Goal: Task Accomplishment & Management: Complete application form

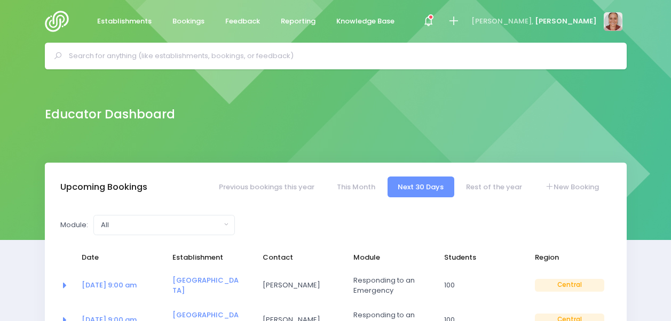
select select "5"
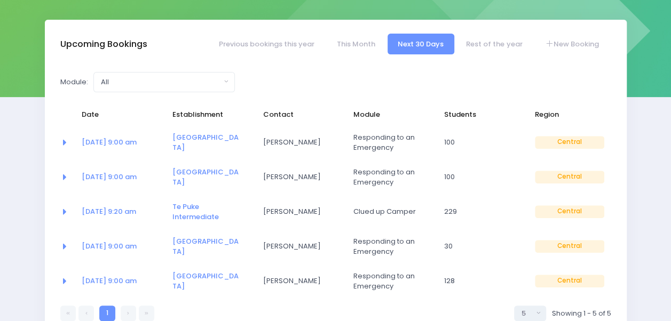
scroll to position [160, 0]
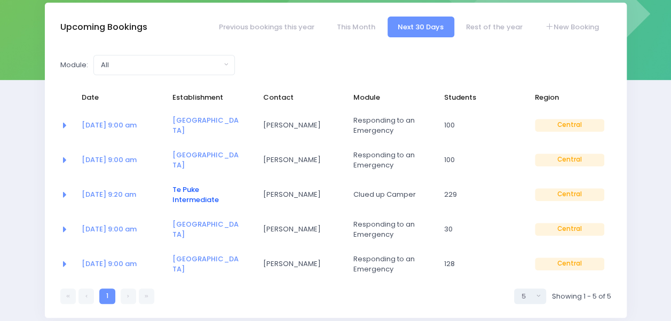
click at [196, 195] on link "Te Puke Intermediate" at bounding box center [195, 195] width 46 height 21
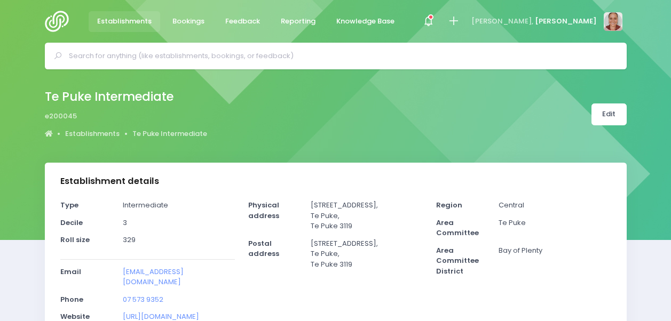
select select "5"
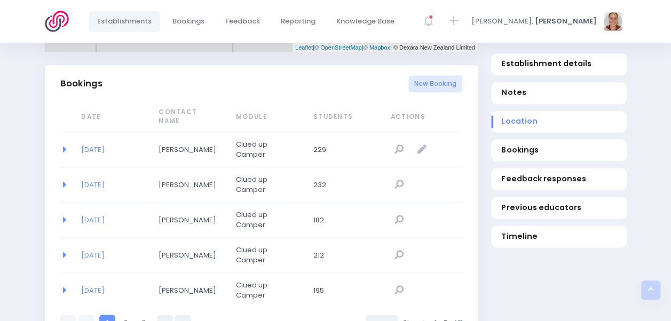
scroll to position [694, 0]
click at [101, 144] on link "25/08/2025" at bounding box center [92, 149] width 23 height 10
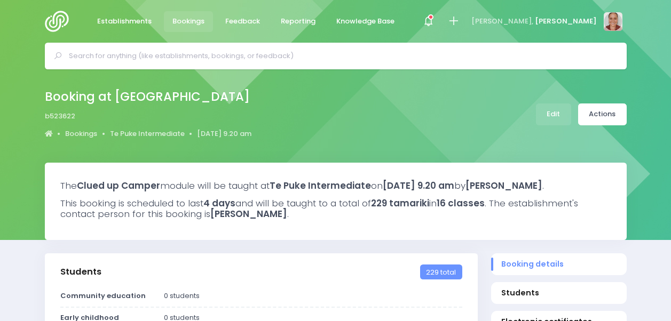
select select "5"
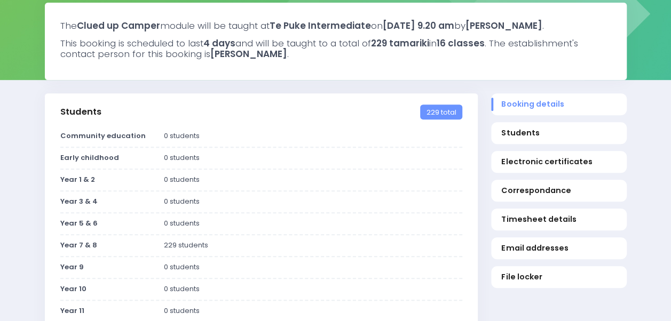
scroll to position [53, 0]
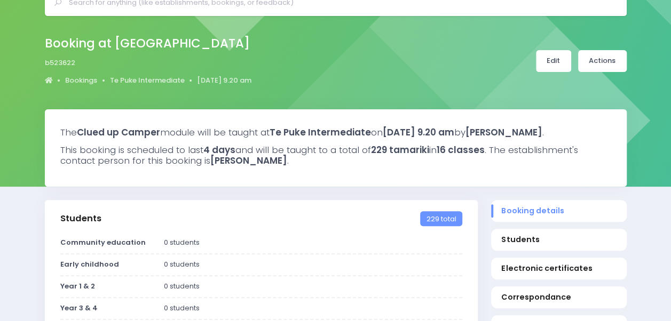
click at [563, 61] on link "Edit" at bounding box center [553, 61] width 35 height 22
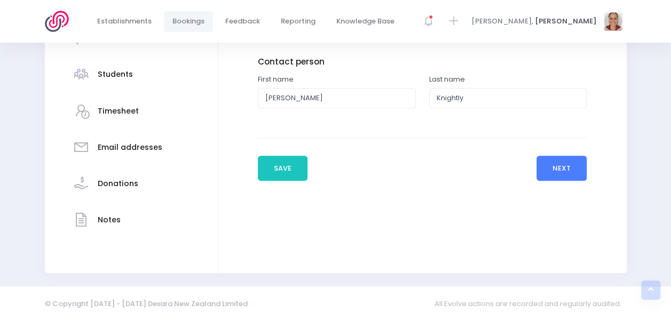
click at [554, 161] on button "Next" at bounding box center [562, 169] width 51 height 26
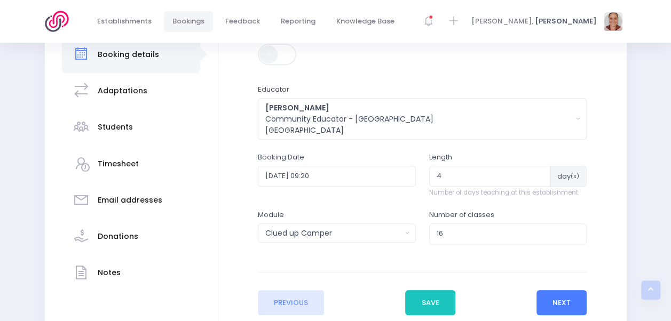
scroll to position [214, 0]
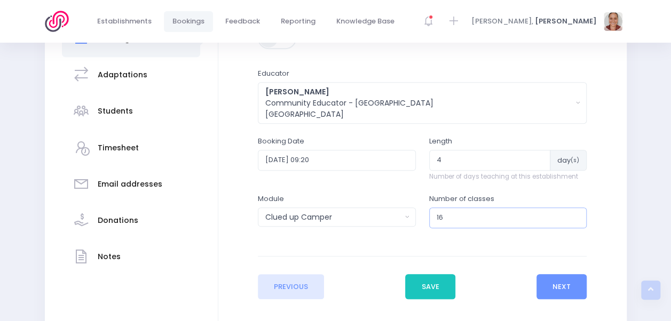
drag, startPoint x: 455, startPoint y: 222, endPoint x: 393, endPoint y: 210, distance: 63.1
click at [393, 210] on div "Module Select one... Clued up Camper Community Education Community Education - …" at bounding box center [422, 216] width 342 height 45
type input "4"
click at [564, 281] on button "Next" at bounding box center [562, 287] width 51 height 26
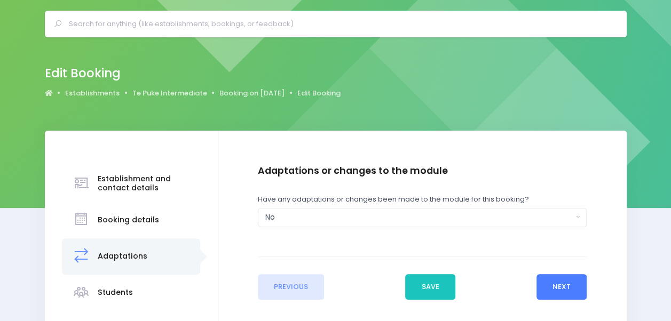
scroll to position [0, 0]
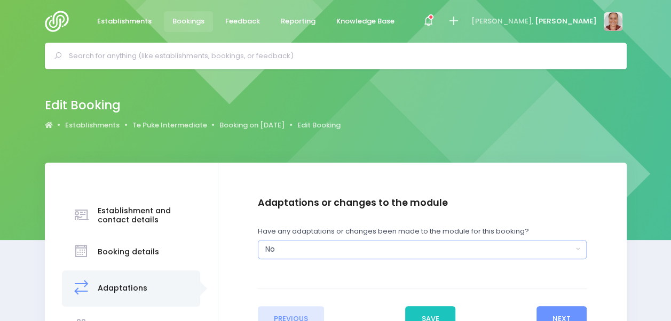
click at [525, 253] on div "No" at bounding box center [419, 249] width 308 height 11
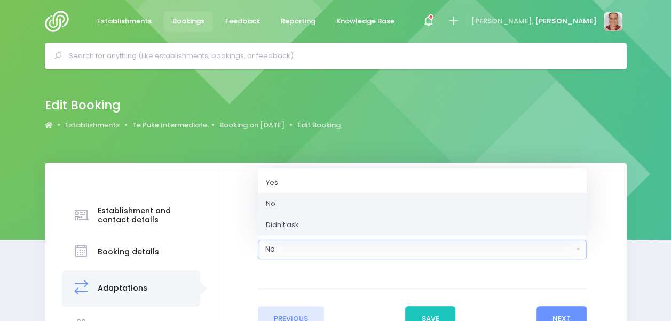
click at [515, 232] on link "Didn't ask" at bounding box center [422, 224] width 329 height 21
select select "Unknown"
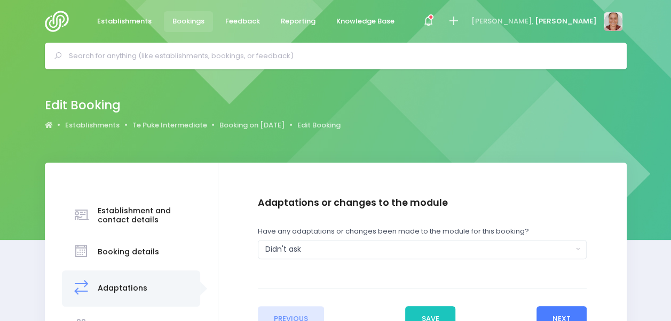
click at [554, 309] on button "Next" at bounding box center [562, 319] width 51 height 26
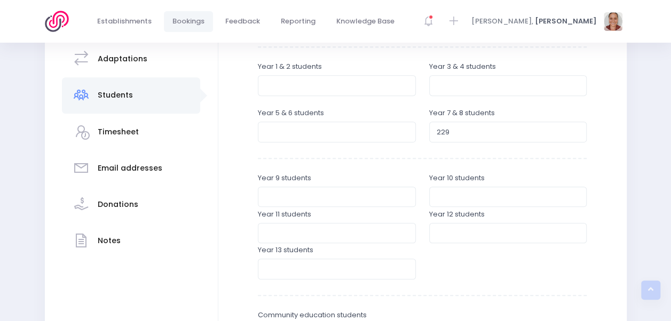
scroll to position [214, 0]
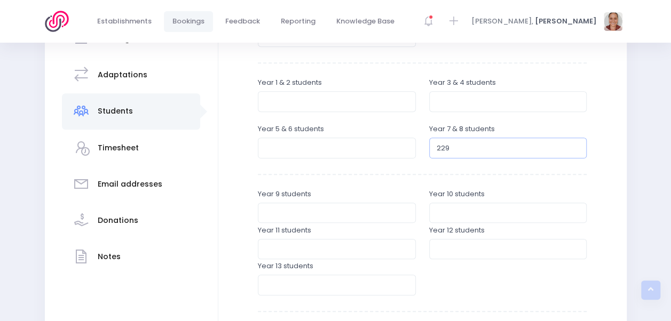
drag, startPoint x: 458, startPoint y: 154, endPoint x: 393, endPoint y: 145, distance: 65.8
click at [393, 145] on div "Year 5 & 6 students Year 7 & 8 students 229" at bounding box center [422, 142] width 342 height 36
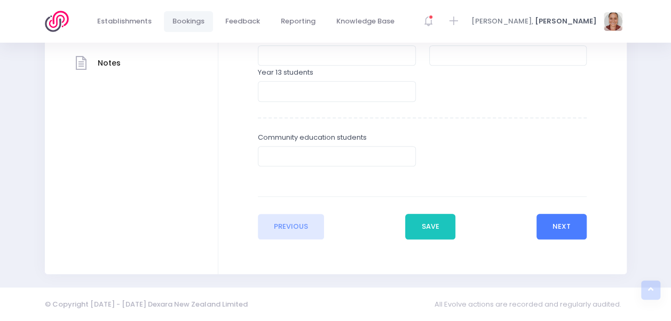
type input "66"
click at [580, 230] on button "Next" at bounding box center [562, 227] width 51 height 26
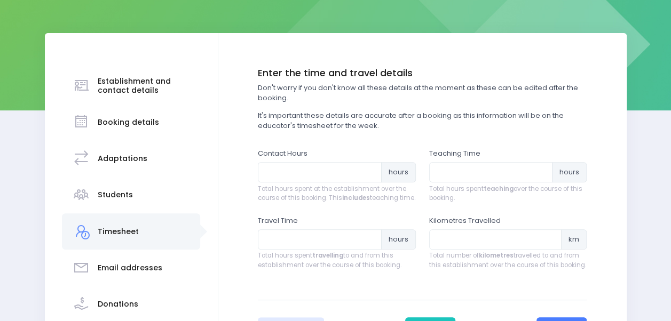
scroll to position [160, 0]
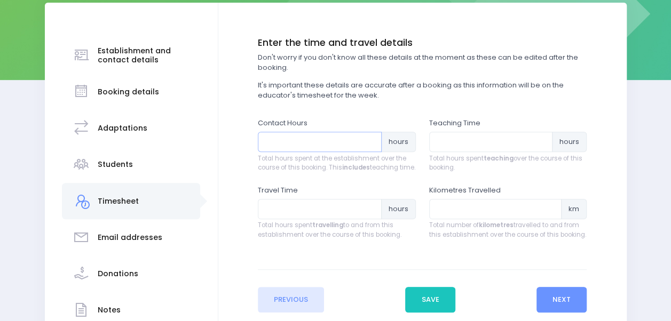
click at [347, 144] on input "number" at bounding box center [320, 142] width 124 height 20
click at [341, 141] on input "number" at bounding box center [320, 142] width 124 height 20
click at [339, 142] on input "number" at bounding box center [320, 142] width 124 height 20
type input "6"
click at [440, 142] on input "number" at bounding box center [491, 142] width 124 height 20
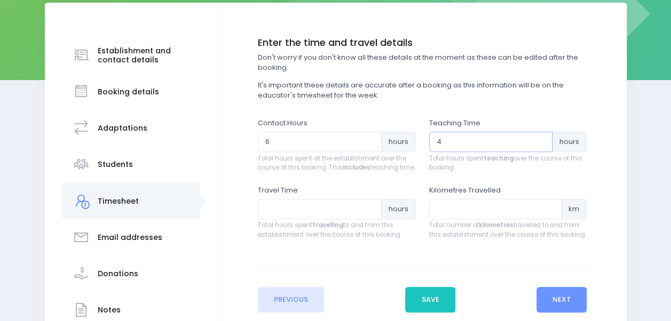
type input "4"
click at [344, 215] on input "number" at bounding box center [320, 209] width 124 height 20
click at [366, 212] on input "number" at bounding box center [320, 209] width 124 height 20
click at [371, 214] on input "0.25" at bounding box center [320, 209] width 124 height 20
click at [371, 214] on input "0.5" at bounding box center [320, 209] width 124 height 20
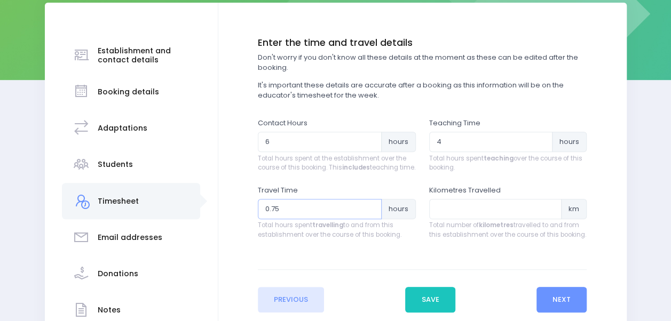
click at [371, 214] on input "0.75" at bounding box center [320, 209] width 124 height 20
click at [371, 214] on input "1" at bounding box center [320, 209] width 124 height 20
click at [371, 214] on input "1.25" at bounding box center [320, 209] width 124 height 20
click at [371, 214] on input "1.5" at bounding box center [320, 209] width 124 height 20
click at [371, 214] on input "1.75" at bounding box center [320, 209] width 124 height 20
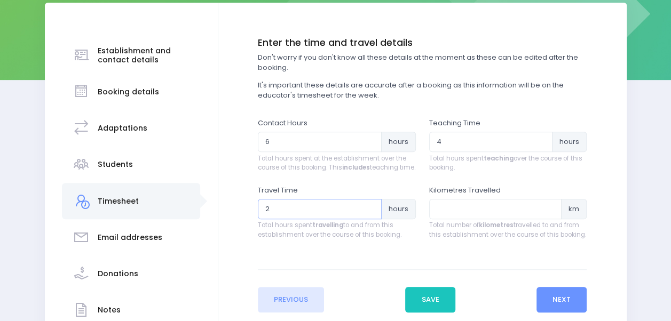
click at [371, 214] on input "2" at bounding box center [320, 209] width 124 height 20
click at [371, 214] on input "2.25" at bounding box center [320, 209] width 124 height 20
click at [371, 214] on input "2.5" at bounding box center [320, 209] width 124 height 20
click at [371, 214] on input "2.75" at bounding box center [320, 209] width 124 height 20
click at [371, 214] on input "3" at bounding box center [320, 209] width 124 height 20
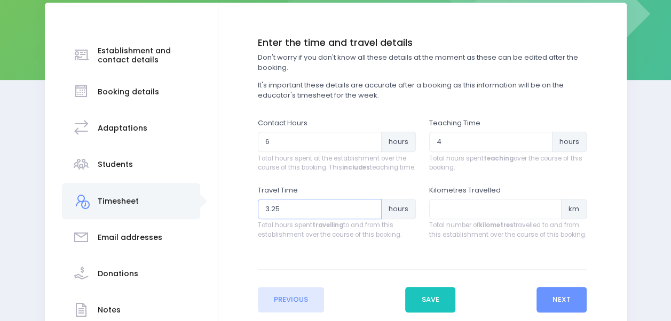
click at [371, 214] on input "3.25" at bounding box center [320, 209] width 124 height 20
click at [371, 214] on input "3.5" at bounding box center [320, 209] width 124 height 20
click at [371, 214] on input "3.75" at bounding box center [320, 209] width 124 height 20
type input "4"
click at [371, 214] on input "4" at bounding box center [320, 209] width 124 height 20
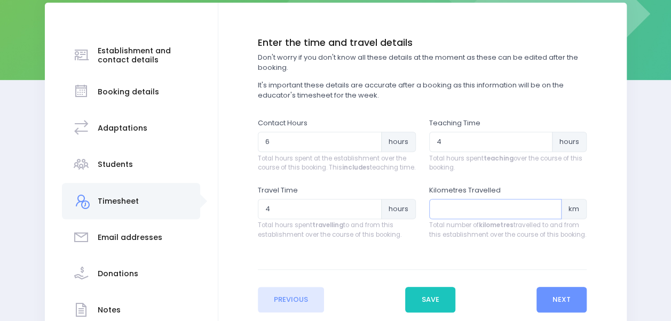
click at [470, 218] on input "number" at bounding box center [495, 209] width 133 height 20
type input "260"
click at [578, 312] on button "Next" at bounding box center [562, 300] width 51 height 26
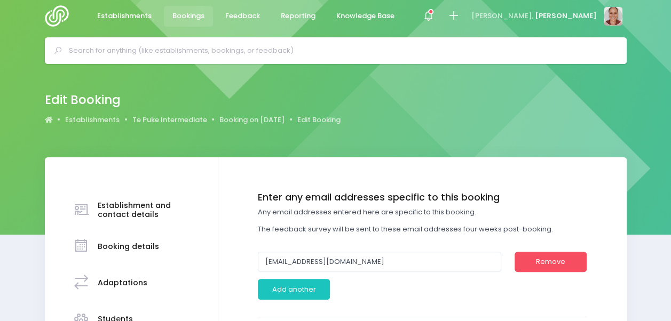
scroll to position [0, 0]
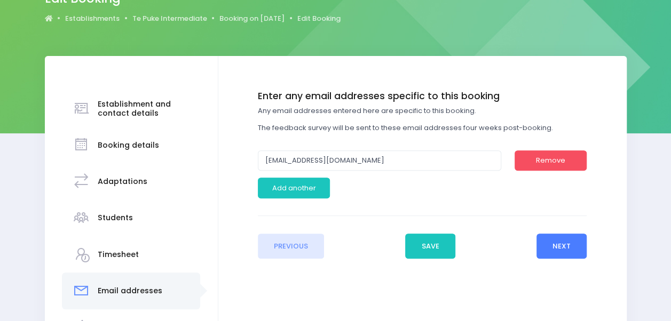
click at [549, 241] on button "Next" at bounding box center [562, 247] width 51 height 26
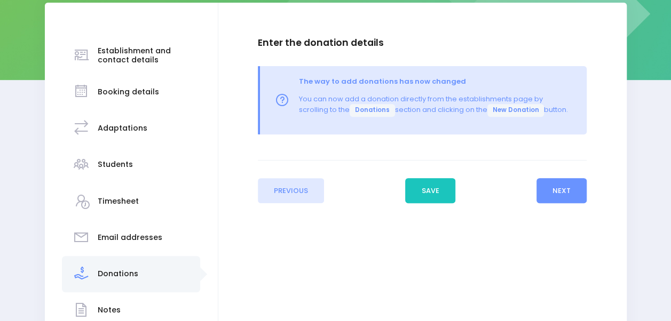
click at [536, 184] on div "Previous Save Next" at bounding box center [422, 181] width 329 height 43
click at [549, 192] on button "Next" at bounding box center [562, 191] width 51 height 26
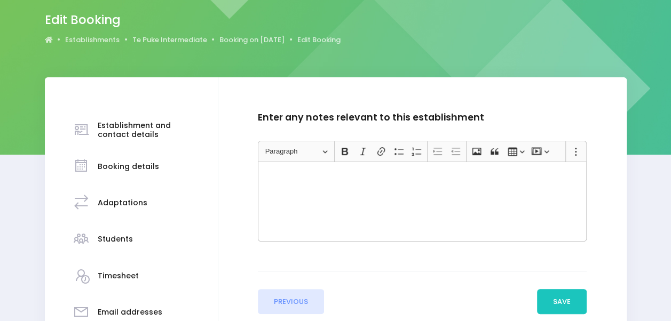
scroll to position [160, 0]
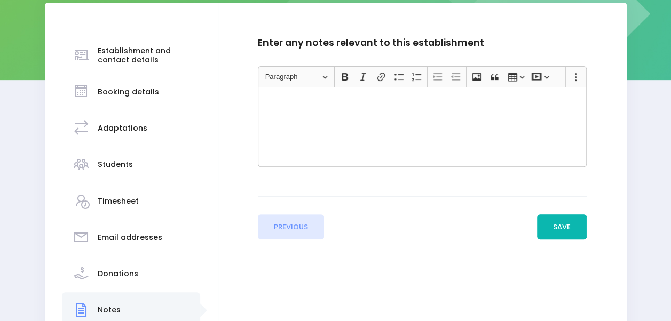
click at [584, 237] on button "Save" at bounding box center [562, 228] width 50 height 26
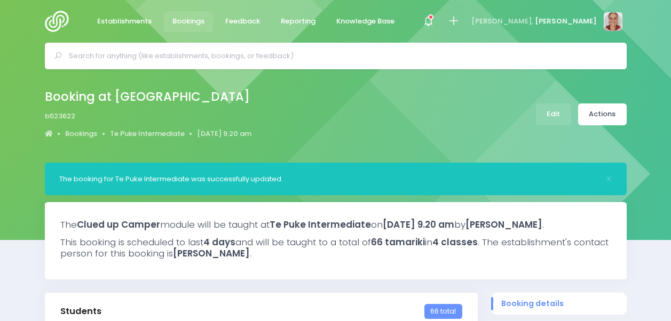
select select "5"
click at [614, 107] on link "Actions" at bounding box center [602, 115] width 49 height 22
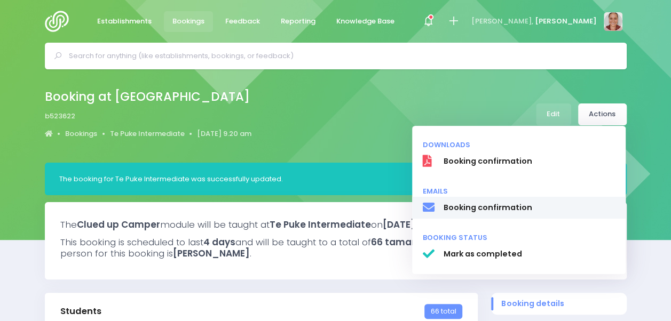
click at [563, 209] on span "Booking confirmation" at bounding box center [529, 207] width 172 height 11
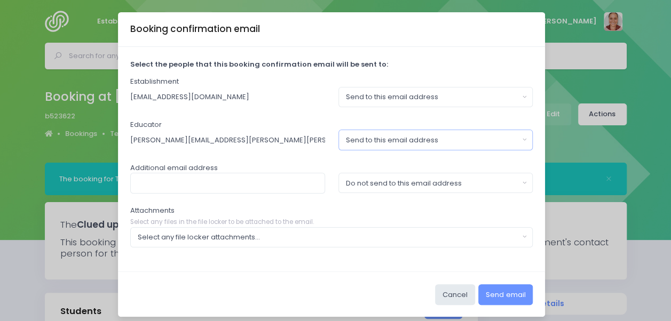
click at [475, 143] on div "Send to this email address" at bounding box center [432, 140] width 173 height 11
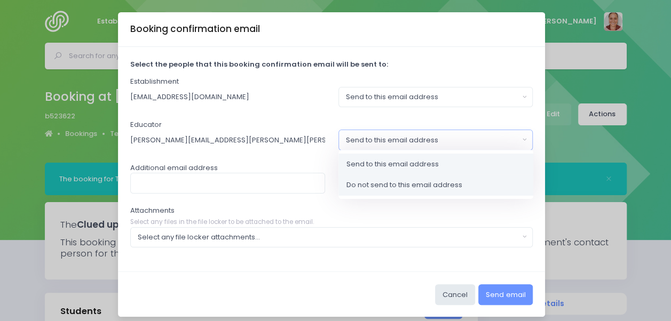
click at [484, 187] on link "Do not send to this email address" at bounding box center [436, 185] width 195 height 21
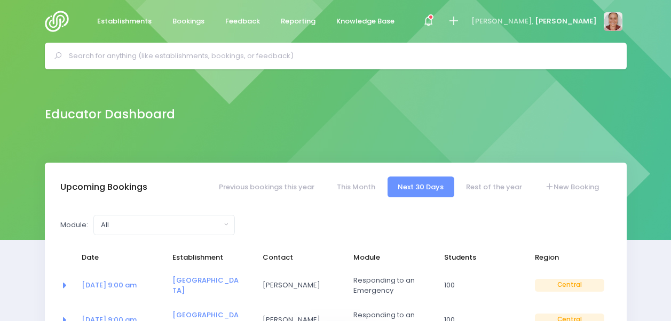
select select "5"
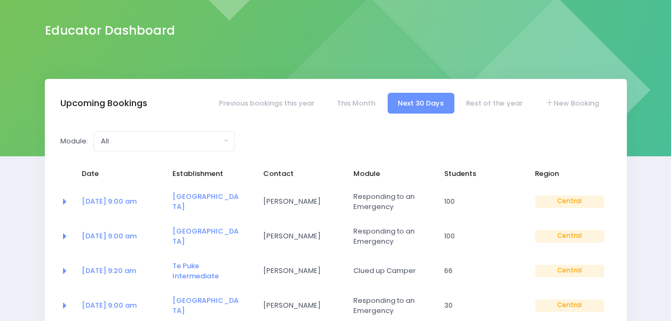
scroll to position [160, 0]
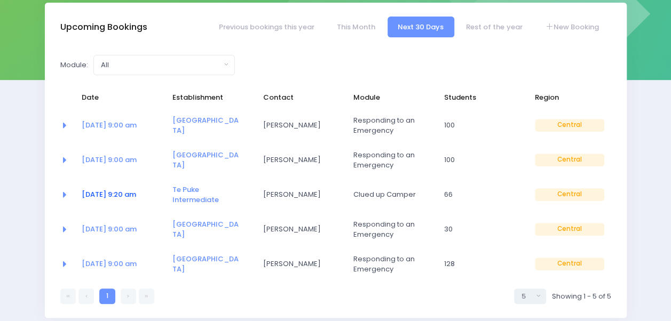
click at [124, 191] on link "[DATE] 9:20 am" at bounding box center [109, 195] width 54 height 10
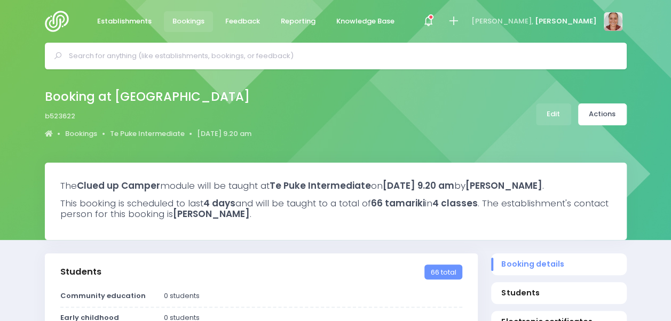
select select "5"
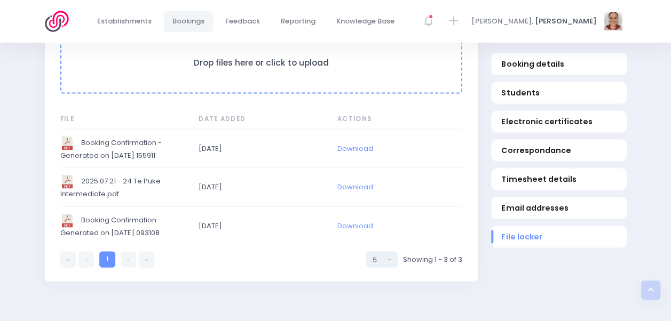
scroll to position [1015, 0]
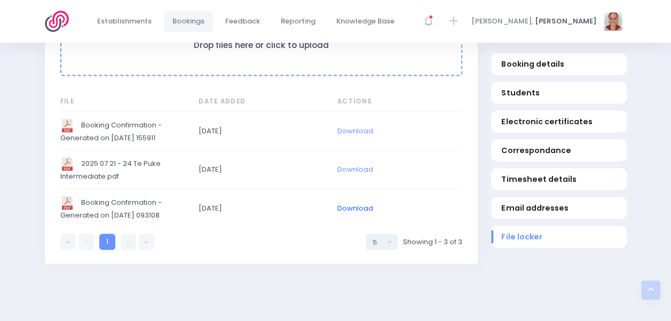
click at [355, 214] on link "Download" at bounding box center [355, 208] width 36 height 10
click at [349, 214] on link "Download" at bounding box center [355, 208] width 36 height 10
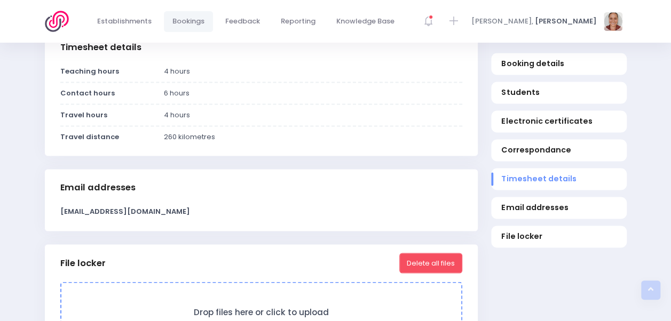
click at [640, 89] on div "The Clued up Camper module will be taught at Te Puke Intermediate on Monday the…" at bounding box center [335, 14] width 671 height 1199
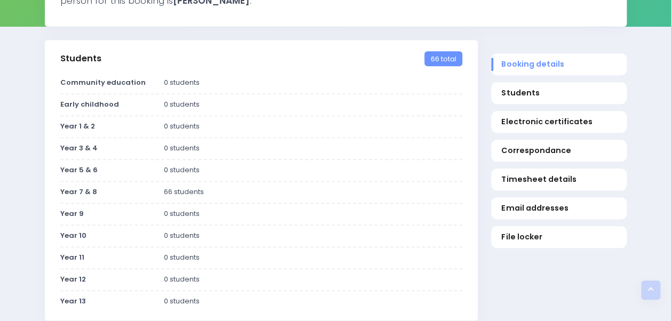
scroll to position [0, 0]
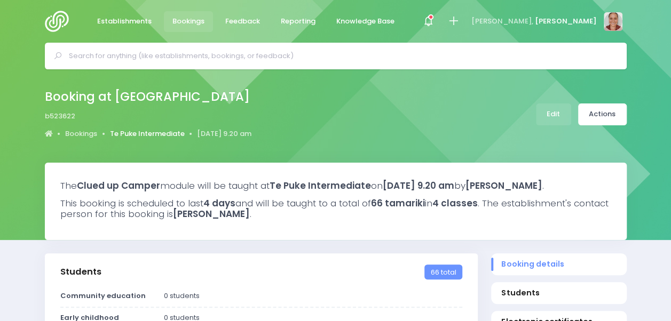
click at [160, 132] on link "Te Puke Intermediate" at bounding box center [147, 134] width 75 height 11
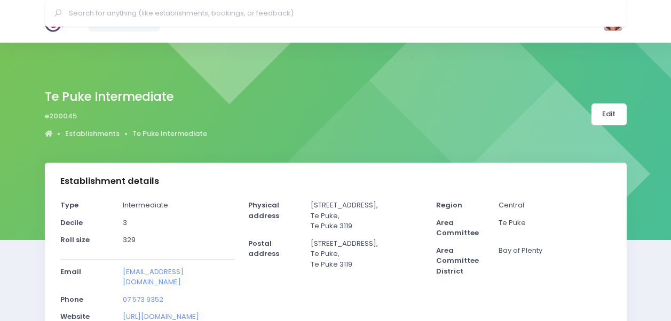
select select "5"
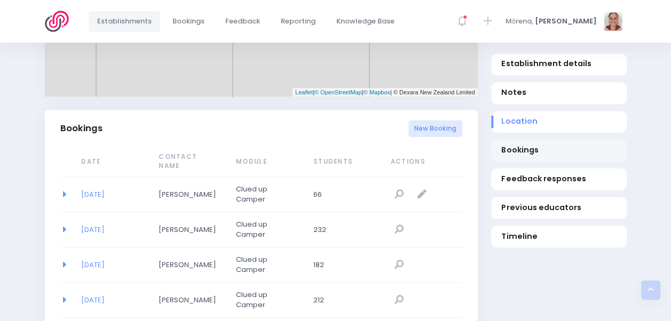
scroll to position [694, 0]
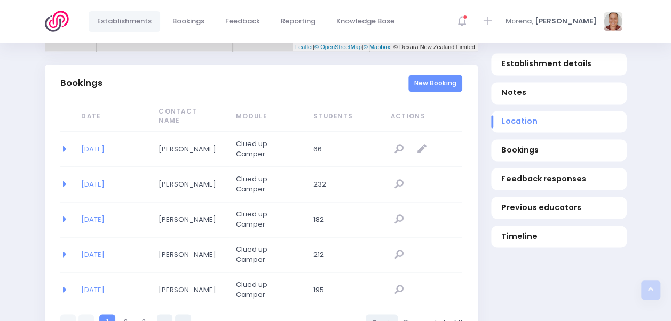
click at [452, 78] on link "New Booking" at bounding box center [435, 84] width 54 height 18
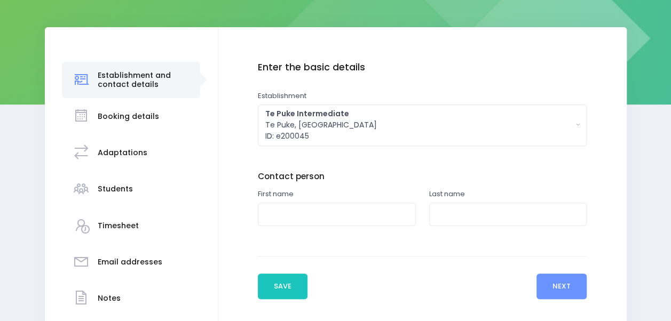
scroll to position [160, 0]
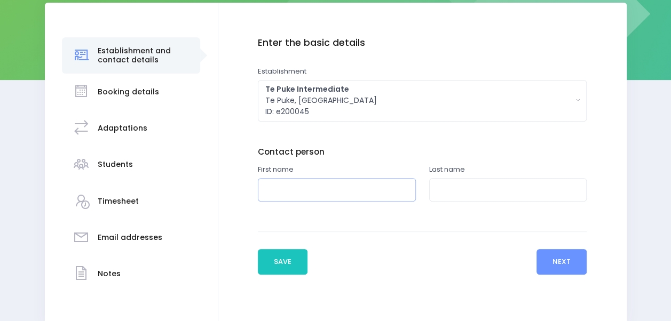
click at [390, 192] on input "text" at bounding box center [337, 190] width 158 height 24
type input "[PERSON_NAME]"
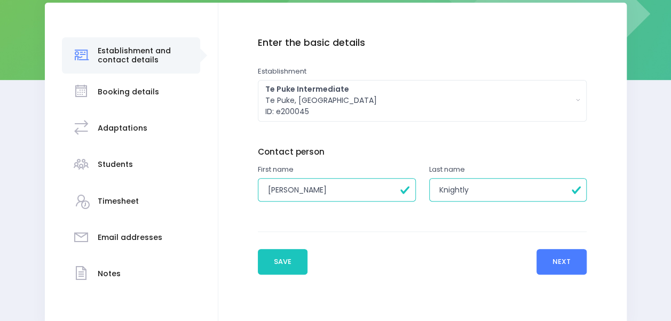
type input "Knightly"
click at [573, 255] on button "Next" at bounding box center [562, 262] width 51 height 26
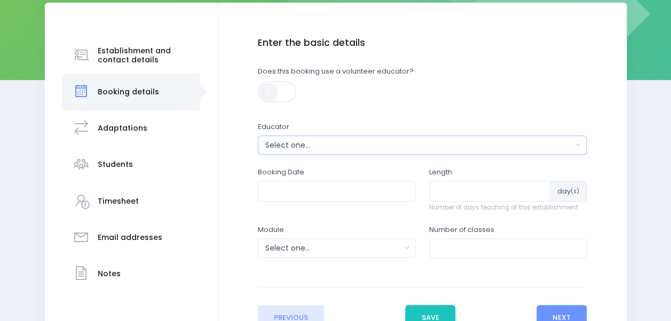
click at [278, 146] on div "Select one..." at bounding box center [419, 145] width 308 height 11
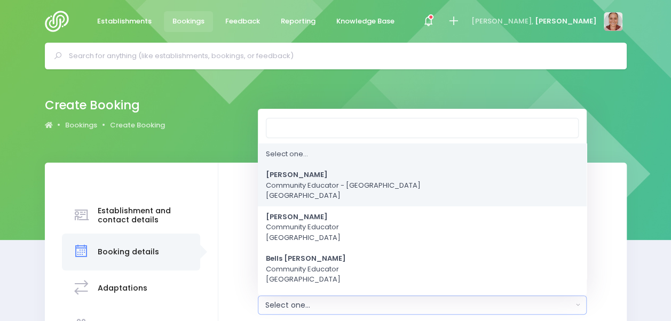
click at [328, 194] on span "[PERSON_NAME] Community Educator - [GEOGRAPHIC_DATA]" at bounding box center [343, 186] width 155 height 32
select select "381987"
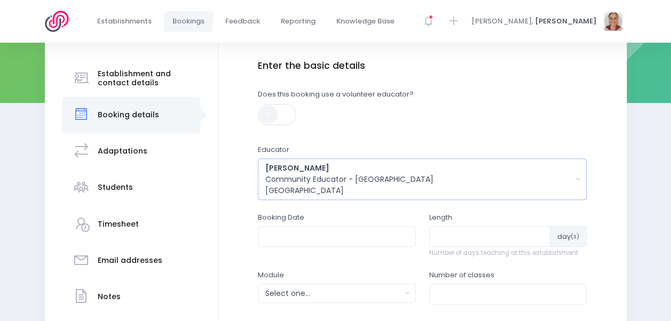
scroll to position [214, 0]
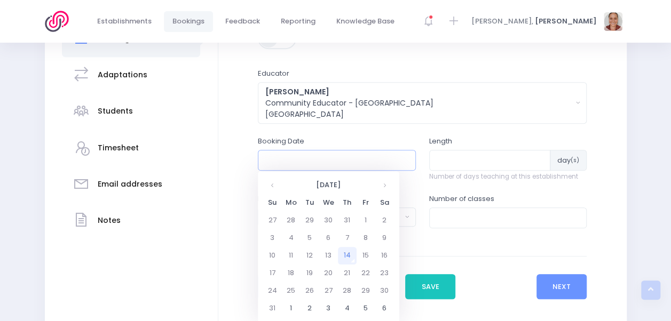
click at [320, 157] on input "text" at bounding box center [337, 160] width 158 height 20
click at [384, 187] on th at bounding box center [384, 186] width 19 height 18
click at [295, 235] on td "8" at bounding box center [291, 239] width 19 height 18
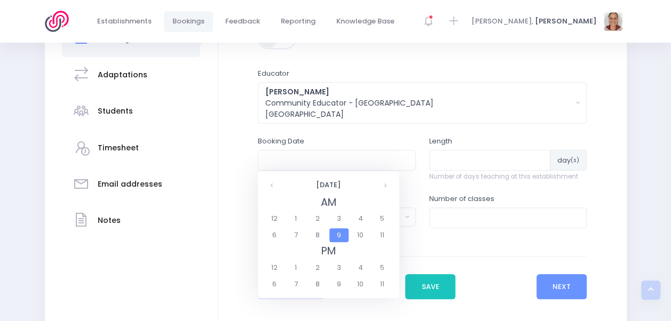
click at [341, 236] on span "9" at bounding box center [338, 236] width 19 height 14
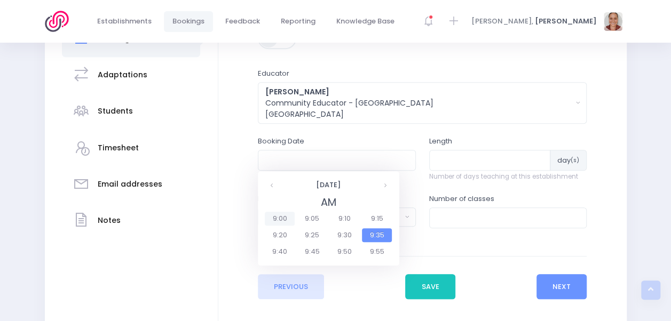
click at [288, 217] on span "9:00" at bounding box center [280, 219] width 30 height 14
type input "[DATE] 09:00 AM"
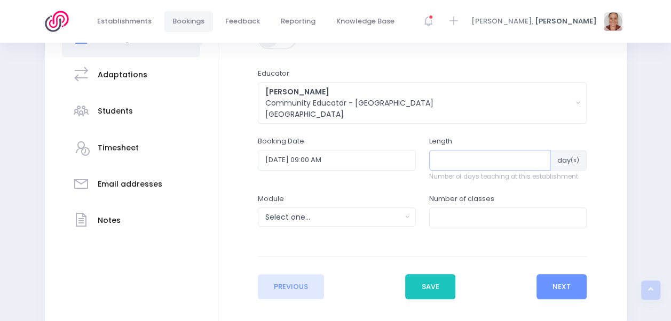
click at [443, 161] on input "number" at bounding box center [490, 160] width 122 height 20
type input "2"
click at [365, 219] on div "Select one..." at bounding box center [333, 217] width 136 height 11
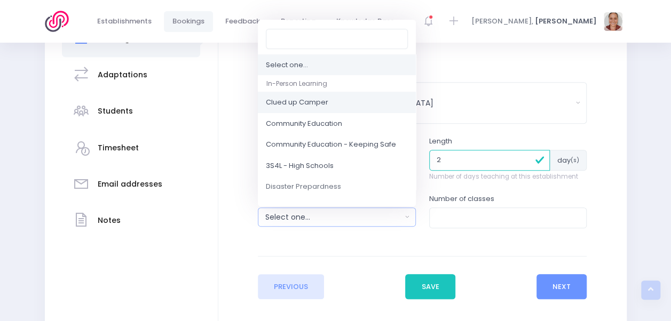
click at [302, 108] on link "Clued up Camper" at bounding box center [337, 102] width 158 height 21
select select "Clued up Camper"
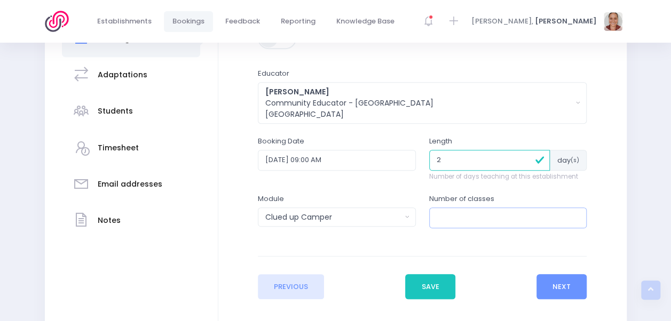
click at [458, 214] on input "number" at bounding box center [508, 218] width 158 height 20
type input "1"
type input "8"
click at [561, 282] on button "Next" at bounding box center [562, 287] width 51 height 26
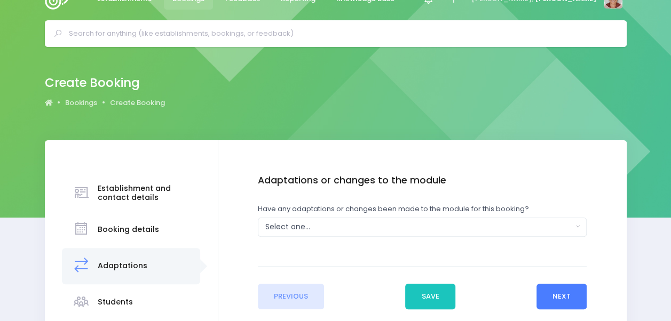
scroll to position [0, 0]
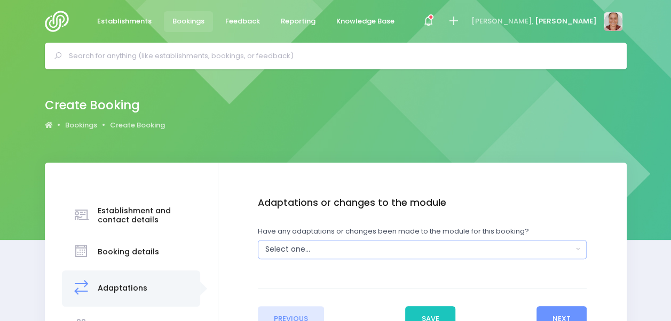
click at [308, 247] on div "Select one..." at bounding box center [419, 249] width 308 height 11
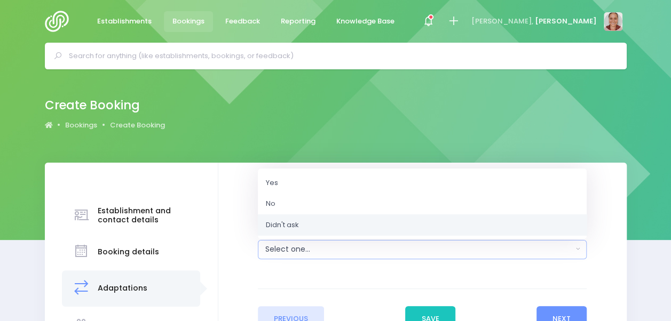
click at [306, 221] on link "Didn't ask" at bounding box center [422, 224] width 329 height 21
select select "Unknown"
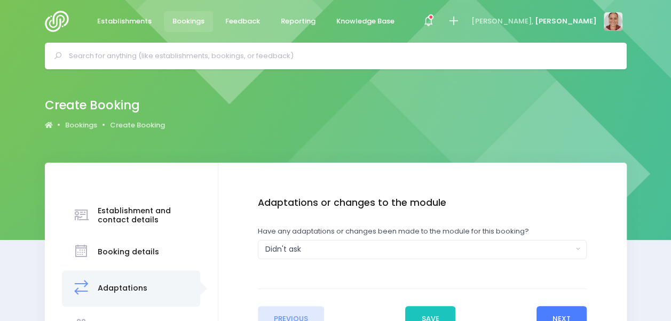
click at [561, 309] on button "Next" at bounding box center [562, 319] width 51 height 26
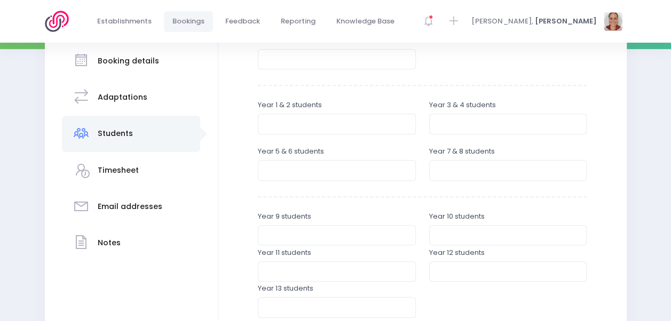
scroll to position [267, 0]
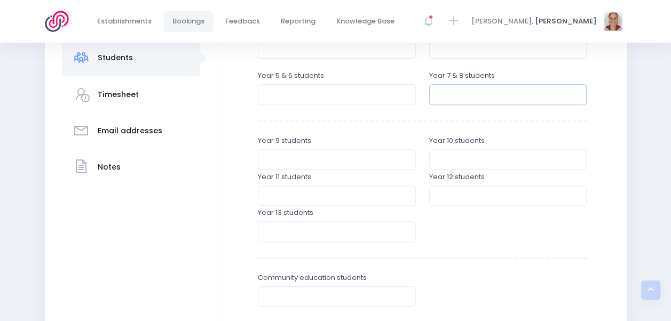
click at [439, 98] on input "number" at bounding box center [508, 94] width 158 height 20
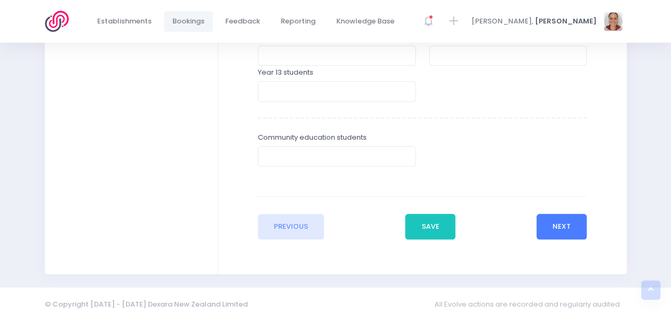
type input "132"
click at [577, 225] on button "Next" at bounding box center [562, 227] width 51 height 26
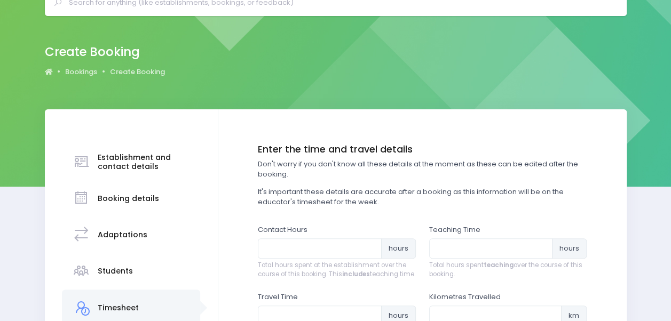
scroll to position [107, 0]
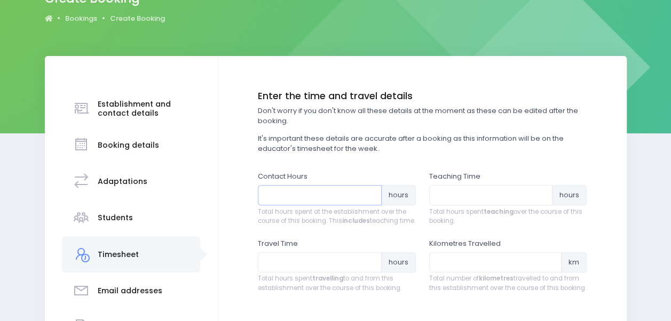
click at [342, 195] on input "number" at bounding box center [320, 195] width 124 height 20
click at [344, 194] on input "number" at bounding box center [320, 195] width 124 height 20
type input "12"
click at [508, 193] on input "number" at bounding box center [491, 195] width 124 height 20
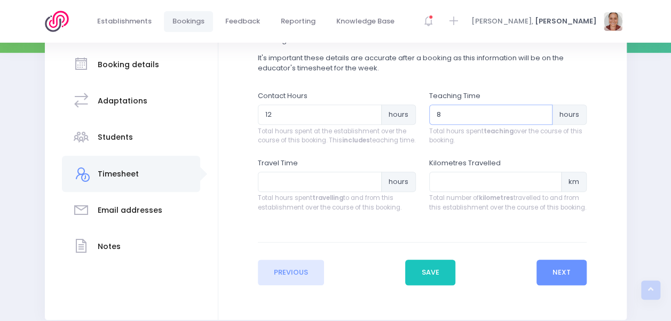
scroll to position [214, 0]
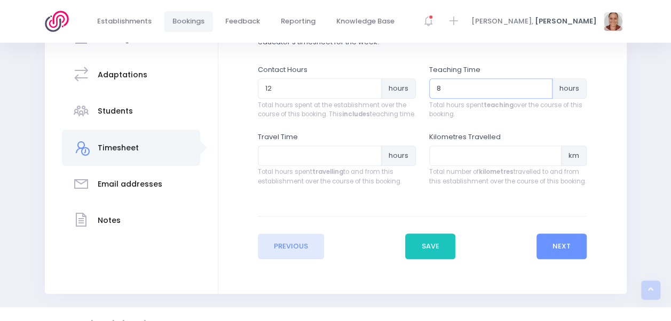
type input "8"
drag, startPoint x: 317, startPoint y: 177, endPoint x: 316, endPoint y: 170, distance: 7.5
click at [317, 175] on div "Travel Time hours Total hours spent travelling to and from this establishment o…" at bounding box center [337, 159] width 158 height 55
click at [315, 166] on input "number" at bounding box center [320, 156] width 124 height 20
click at [372, 163] on input "0.25" at bounding box center [320, 156] width 124 height 20
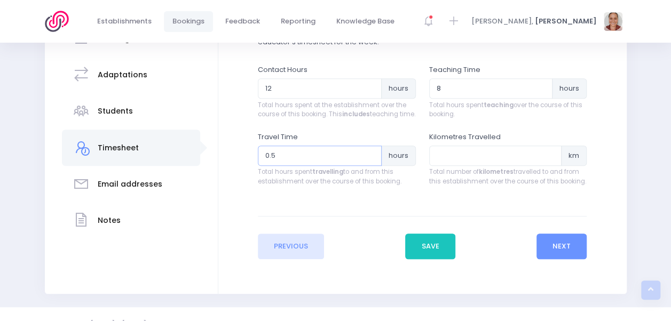
click at [371, 162] on input "0.5" at bounding box center [320, 156] width 124 height 20
click at [371, 162] on input "0.75" at bounding box center [320, 156] width 124 height 20
click at [371, 162] on input "1" at bounding box center [320, 156] width 124 height 20
click at [371, 162] on input "1.25" at bounding box center [320, 156] width 124 height 20
click at [371, 162] on input "1.5" at bounding box center [320, 156] width 124 height 20
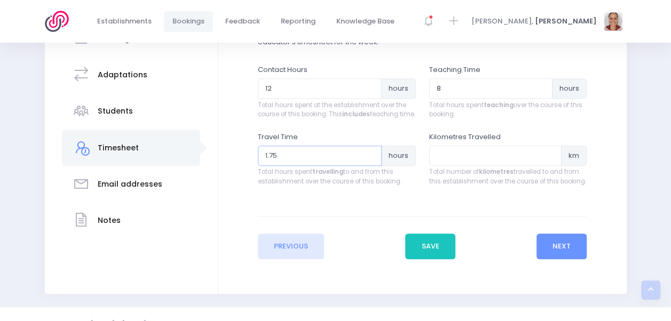
click at [371, 162] on input "1.75" at bounding box center [320, 156] width 124 height 20
click at [371, 162] on input "2" at bounding box center [320, 156] width 124 height 20
click at [371, 162] on input "2.25" at bounding box center [320, 156] width 124 height 20
click at [370, 162] on input "2.5" at bounding box center [320, 156] width 124 height 20
click at [369, 162] on input "2.75" at bounding box center [320, 156] width 124 height 20
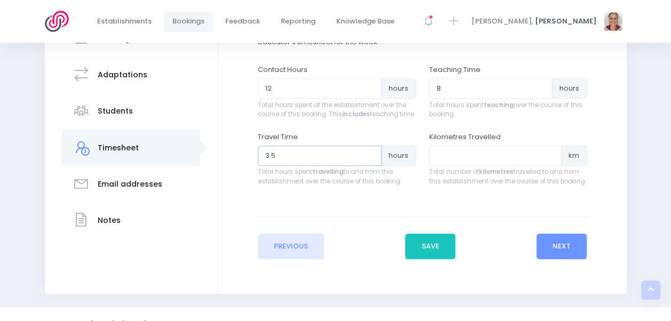
click at [369, 162] on input "3.5" at bounding box center [320, 156] width 124 height 20
click at [369, 162] on input "3.75" at bounding box center [320, 156] width 124 height 20
click at [369, 162] on input "4" at bounding box center [320, 156] width 124 height 20
click at [369, 162] on input "4.25" at bounding box center [320, 156] width 124 height 20
click at [369, 162] on input "4.5" at bounding box center [320, 156] width 124 height 20
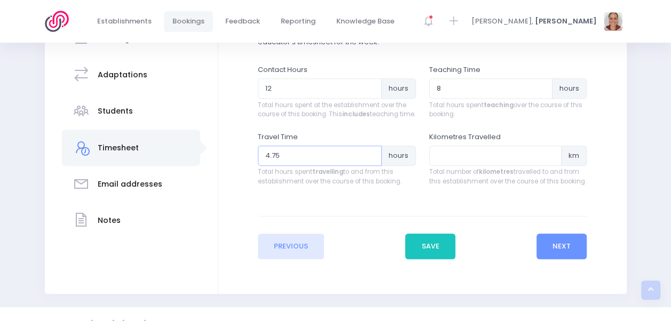
click at [368, 162] on input "4.75" at bounding box center [320, 156] width 124 height 20
click at [368, 162] on input "5" at bounding box center [320, 156] width 124 height 20
click at [368, 162] on input "5.25" at bounding box center [320, 156] width 124 height 20
click at [368, 162] on input "5.5" at bounding box center [320, 156] width 124 height 20
click at [368, 162] on input "5.75" at bounding box center [320, 156] width 124 height 20
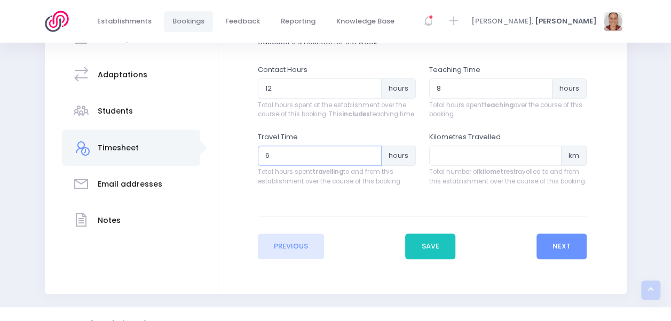
click at [368, 162] on input "6" at bounding box center [320, 156] width 124 height 20
click at [368, 162] on input "6.25" at bounding box center [320, 156] width 124 height 20
click at [368, 162] on input "6.5" at bounding box center [320, 156] width 124 height 20
click at [368, 162] on input "6.75" at bounding box center [320, 156] width 124 height 20
click at [368, 162] on input "7" at bounding box center [320, 156] width 124 height 20
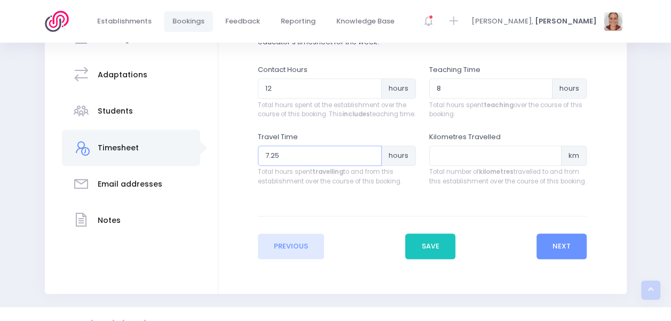
click at [368, 162] on input "7.25" at bounding box center [320, 156] width 124 height 20
click at [368, 162] on input "7.5" at bounding box center [320, 156] width 124 height 20
click at [368, 161] on input "7.75" at bounding box center [320, 156] width 124 height 20
type input "8"
click at [368, 161] on input "8" at bounding box center [320, 156] width 124 height 20
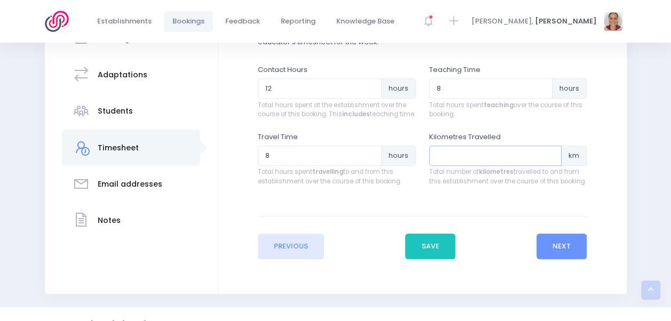
click at [458, 166] on input "number" at bounding box center [495, 156] width 133 height 20
type input "516"
click at [569, 250] on button "Next" at bounding box center [562, 247] width 51 height 26
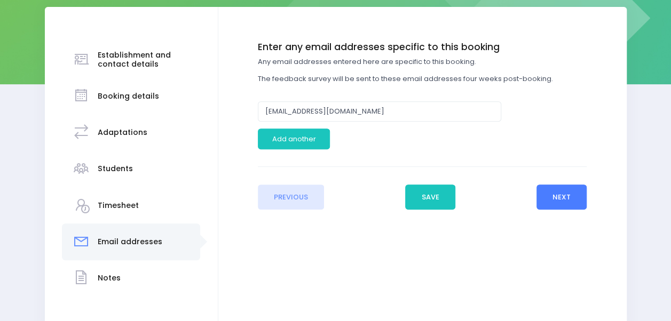
scroll to position [160, 0]
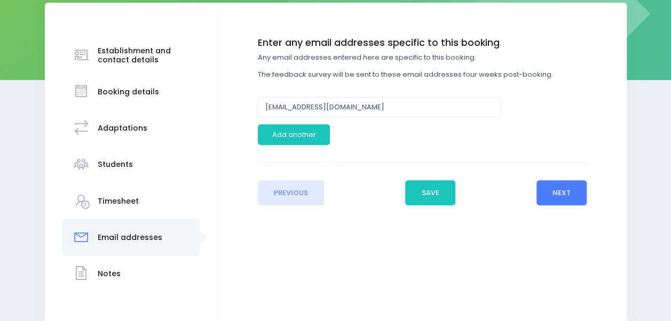
drag, startPoint x: 599, startPoint y: 209, endPoint x: 569, endPoint y: 203, distance: 30.6
click at [597, 210] on div "Enter the basic details Establishment Select one... ** Do not use, double up **…" at bounding box center [422, 165] width 408 height 325
click at [564, 198] on button "Next" at bounding box center [562, 193] width 51 height 26
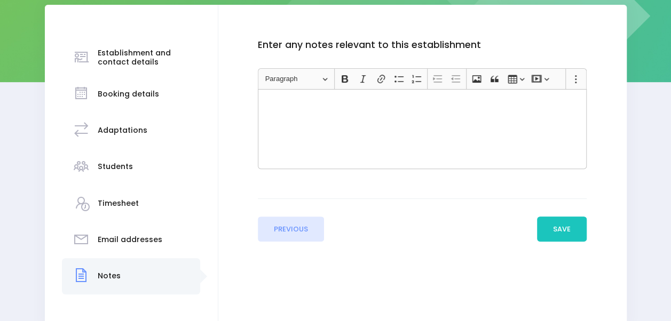
scroll to position [214, 0]
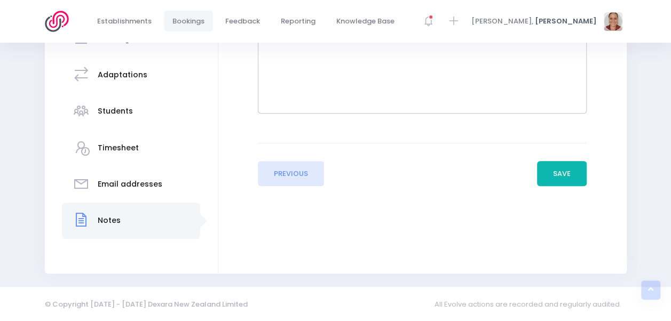
click at [541, 167] on button "Save" at bounding box center [562, 174] width 50 height 26
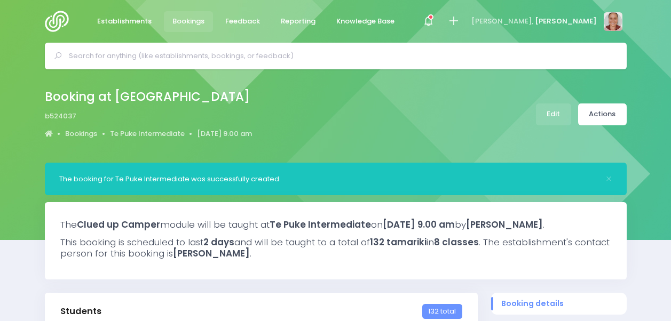
select select "5"
click at [603, 110] on link "Actions" at bounding box center [602, 115] width 49 height 22
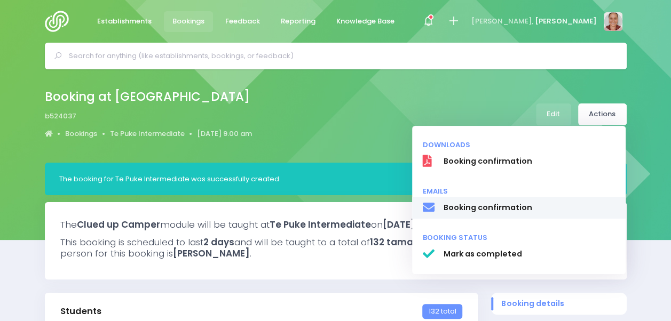
click at [575, 206] on span "Booking confirmation" at bounding box center [529, 207] width 172 height 11
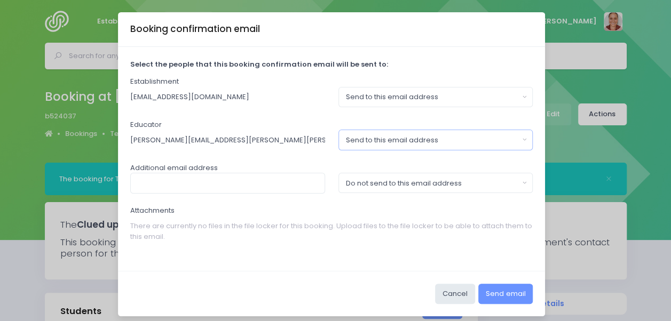
click at [445, 140] on div "Send to this email address" at bounding box center [432, 140] width 173 height 11
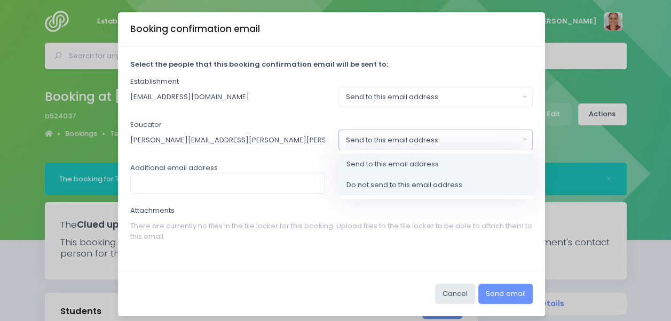
click at [462, 182] on link "Do not send to this email address" at bounding box center [436, 185] width 195 height 21
select select "no_email"
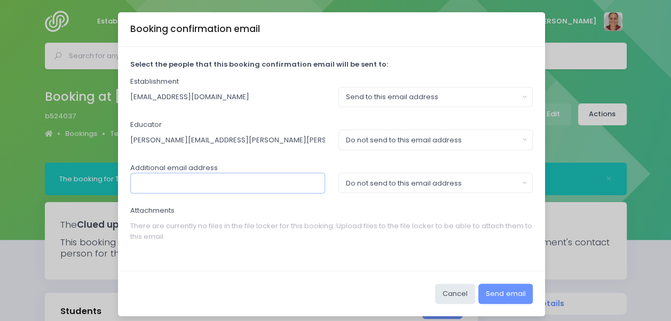
click at [259, 179] on input "text" at bounding box center [227, 183] width 195 height 20
paste input "[PERSON_NAME][EMAIL_ADDRESS][DOMAIN_NAME]"
type input "[PERSON_NAME][EMAIL_ADDRESS][DOMAIN_NAME]"
click at [405, 184] on div "Do not send to this email address" at bounding box center [432, 183] width 173 height 11
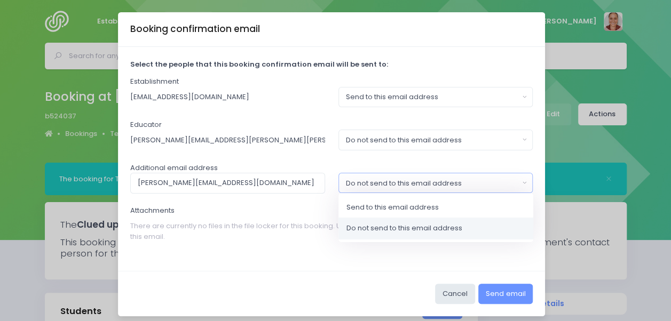
click at [432, 225] on span "Do not send to this email address" at bounding box center [405, 228] width 116 height 11
select select "no_email"
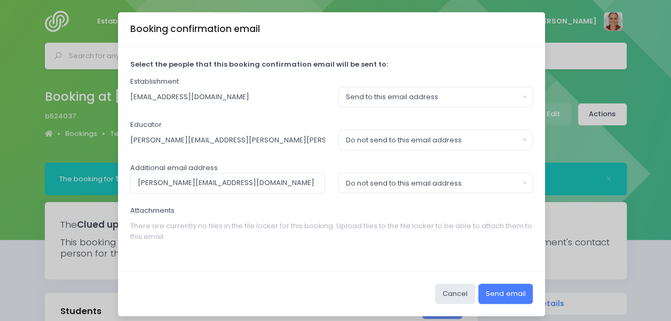
click at [516, 293] on button "Send email" at bounding box center [505, 294] width 54 height 20
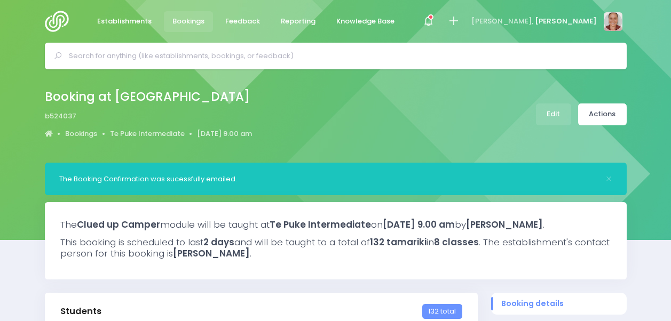
select select "5"
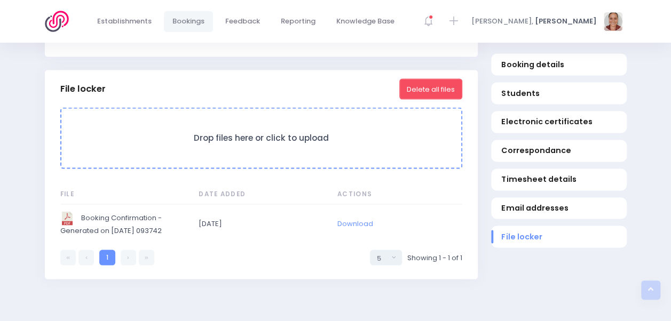
scroll to position [1060, 0]
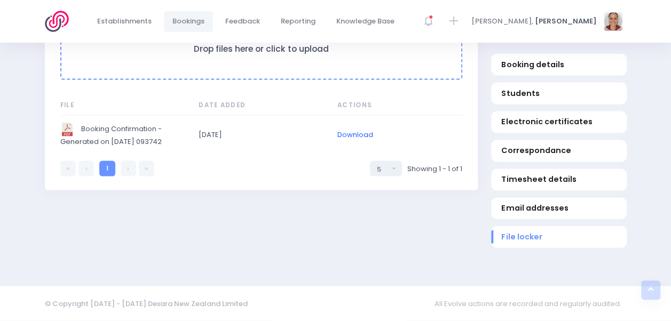
click at [348, 133] on link "Download" at bounding box center [355, 135] width 36 height 10
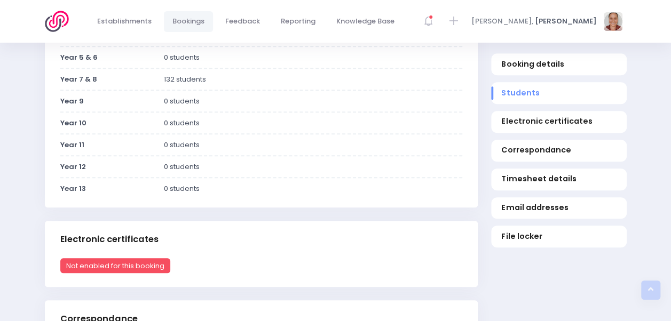
scroll to position [0, 0]
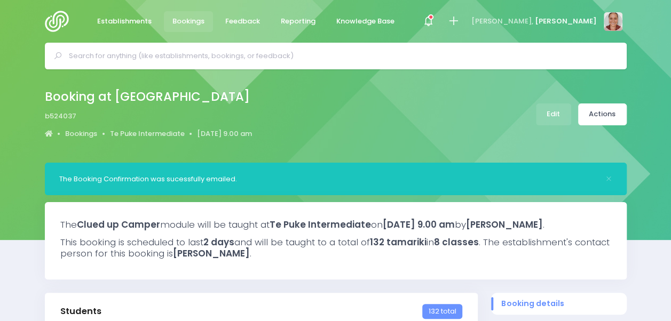
click at [314, 62] on input "text" at bounding box center [340, 56] width 543 height 16
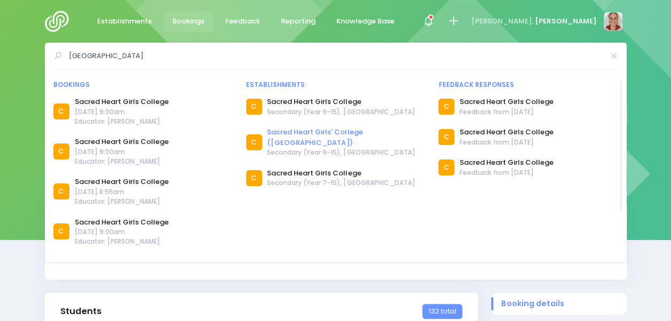
type input "sacred heart girls college"
click at [303, 136] on link "Sacred Heart Girls' College ([GEOGRAPHIC_DATA])" at bounding box center [346, 137] width 158 height 21
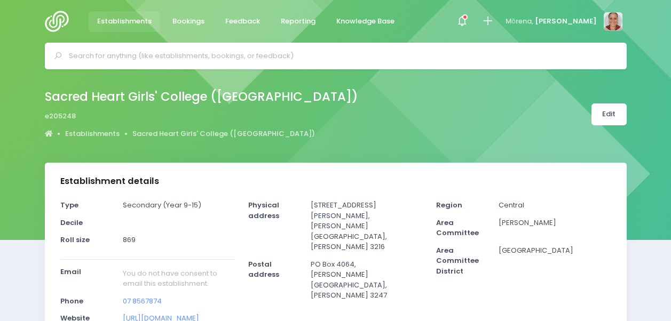
select select "5"
click at [620, 113] on link "Edit" at bounding box center [609, 115] width 35 height 22
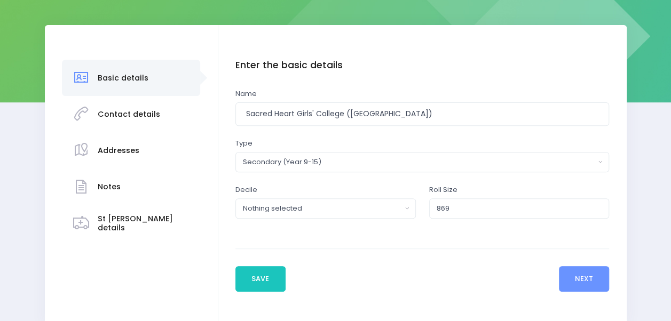
scroll to position [160, 0]
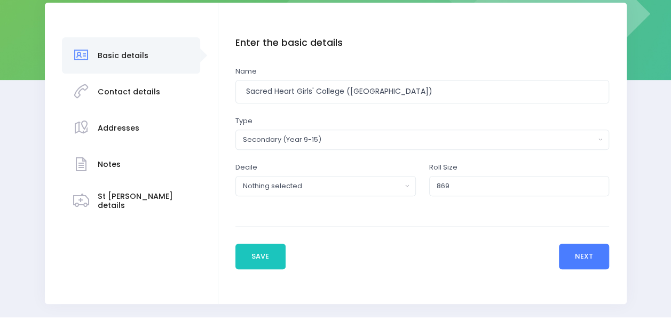
click at [584, 249] on button "Next" at bounding box center [584, 257] width 51 height 26
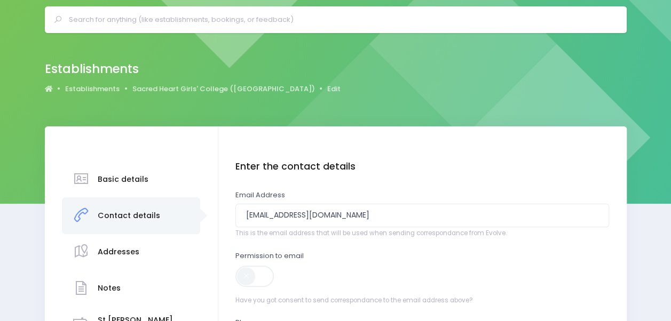
scroll to position [53, 0]
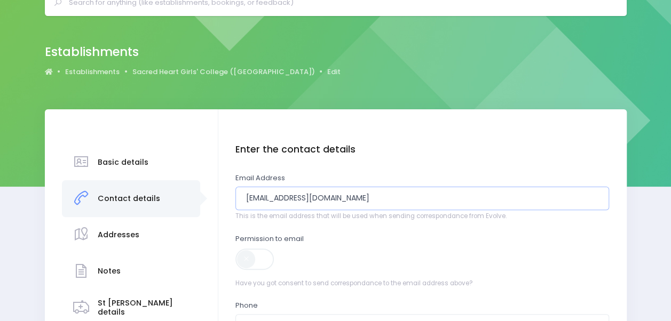
drag, startPoint x: 390, startPoint y: 202, endPoint x: 168, endPoint y: 217, distance: 223.2
click at [168, 217] on div "Basic details Contact details" at bounding box center [336, 302] width 582 height 386
click at [430, 200] on input "pa@shgcham.school.nz" at bounding box center [422, 199] width 374 height 24
drag, startPoint x: 430, startPoint y: 200, endPoint x: 183, endPoint y: 223, distance: 248.8
click at [177, 229] on div "Basic details Contact details" at bounding box center [336, 302] width 582 height 386
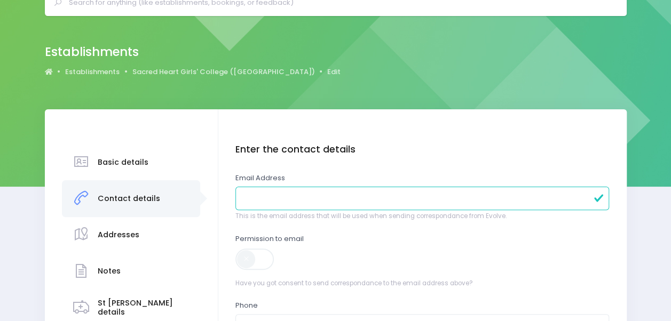
paste input "[EMAIL_ADDRESS][DOMAIN_NAME]"
type input "[EMAIL_ADDRESS][DOMAIN_NAME]"
click at [265, 261] on span at bounding box center [255, 259] width 40 height 21
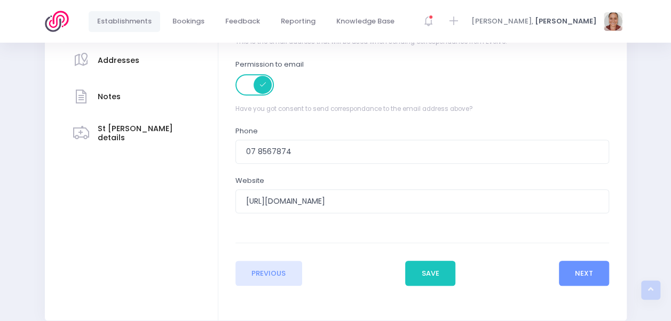
scroll to position [267, 0]
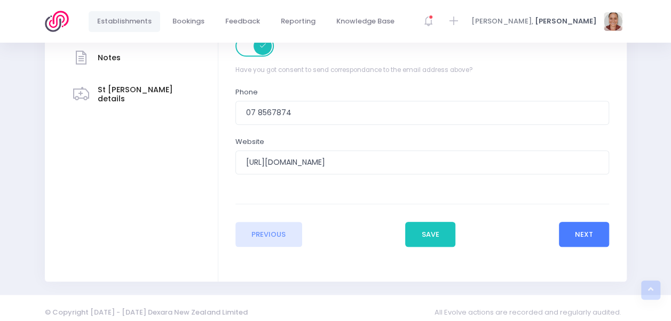
click at [596, 232] on button "Next" at bounding box center [584, 235] width 51 height 26
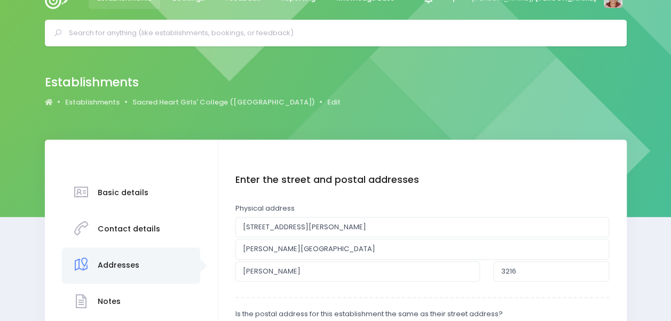
scroll to position [0, 0]
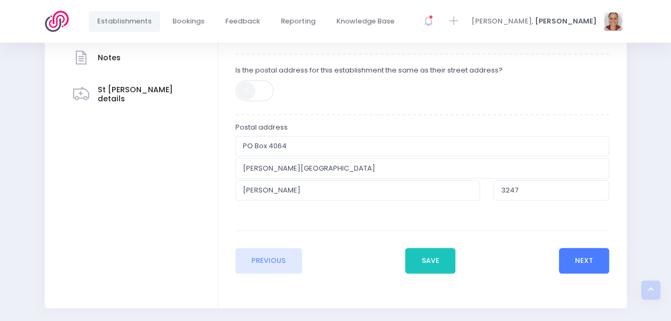
click at [588, 250] on button "Next" at bounding box center [584, 261] width 51 height 26
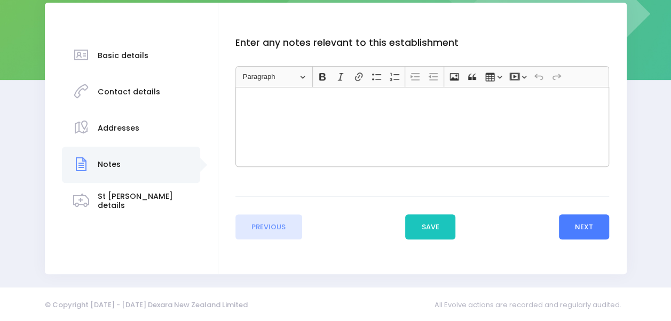
click at [591, 216] on button "Next" at bounding box center [584, 228] width 51 height 26
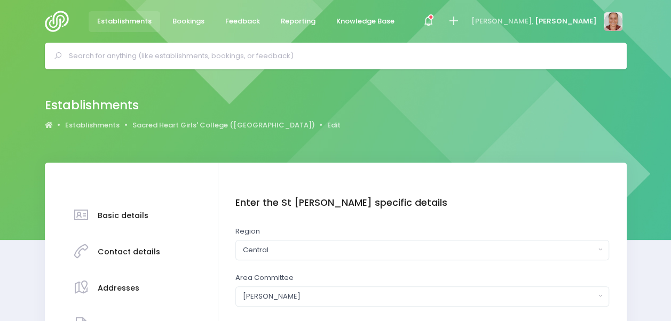
scroll to position [160, 0]
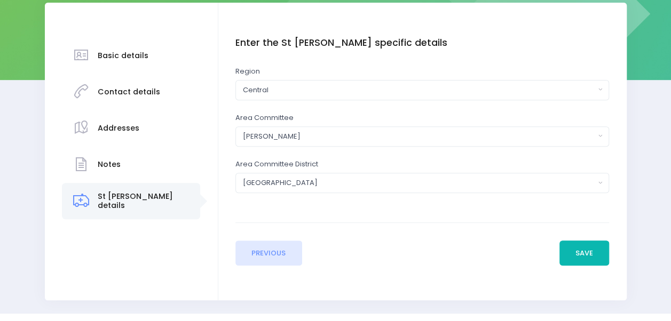
click at [594, 256] on button "Save" at bounding box center [585, 254] width 50 height 26
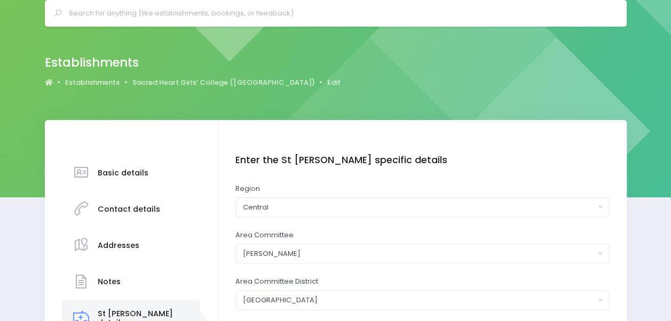
scroll to position [0, 0]
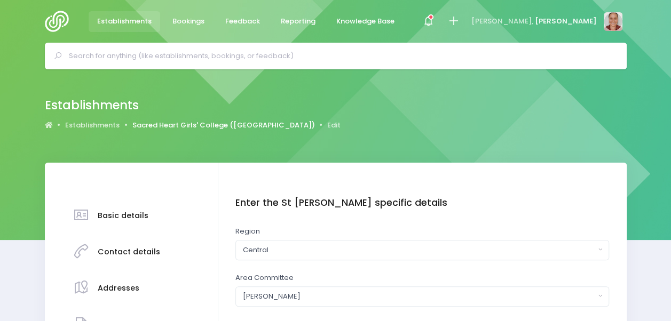
click at [170, 123] on link "Sacred Heart Girls' College ([GEOGRAPHIC_DATA])" at bounding box center [223, 125] width 183 height 11
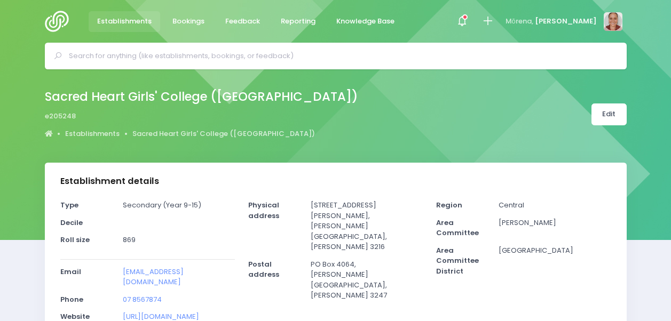
select select "5"
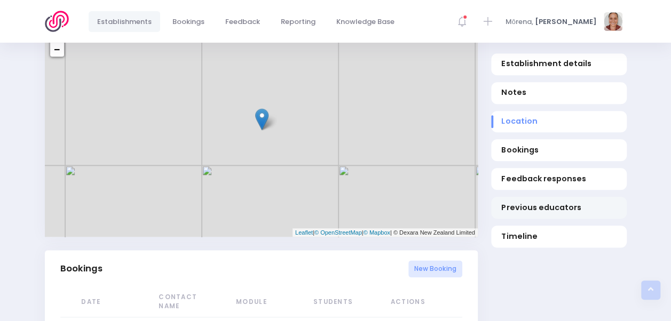
scroll to position [641, 0]
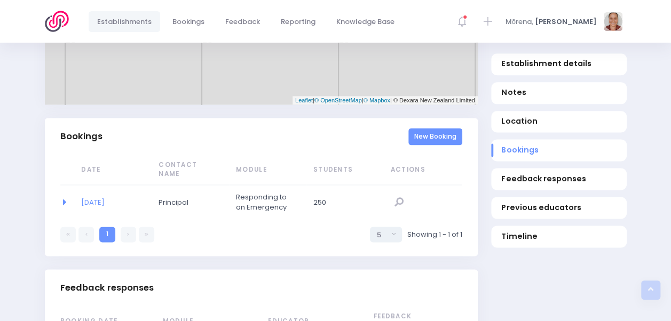
click at [446, 129] on link "New Booking" at bounding box center [435, 137] width 54 height 18
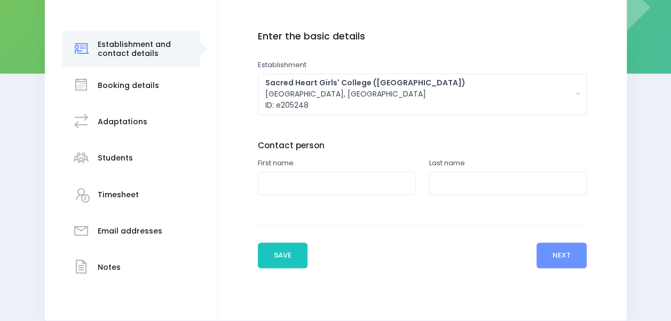
scroll to position [214, 0]
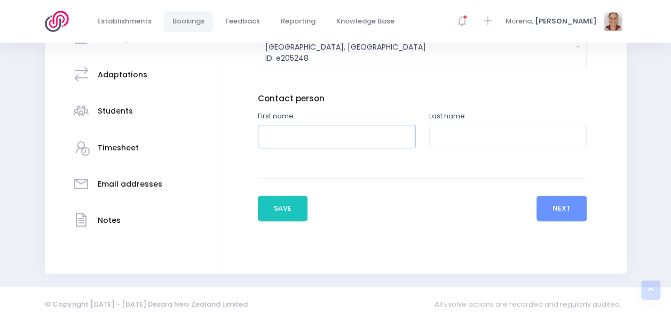
click at [371, 140] on input "text" at bounding box center [337, 137] width 158 height 24
type input "[PERSON_NAME]"
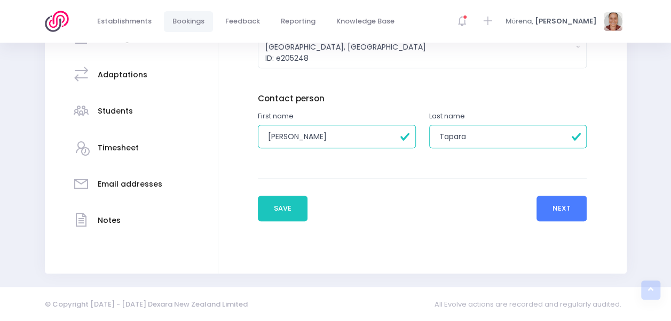
type input "Tapara"
click at [568, 205] on button "Next" at bounding box center [562, 209] width 51 height 26
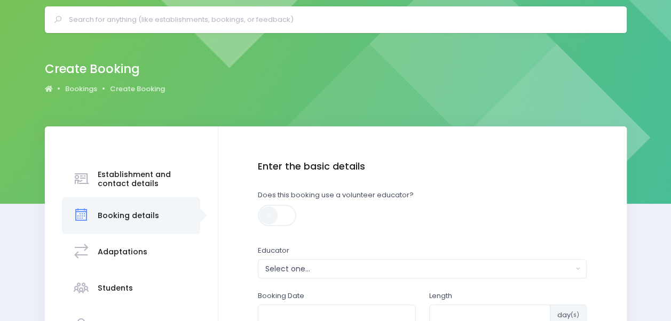
scroll to position [53, 0]
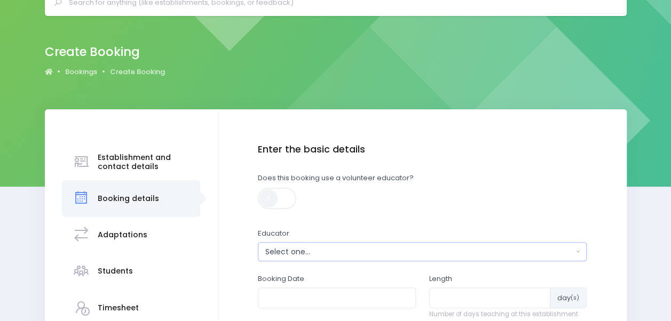
click at [406, 249] on div "Select one..." at bounding box center [419, 252] width 308 height 11
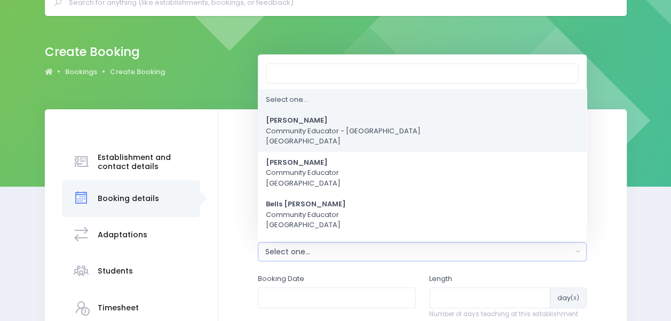
click at [335, 135] on span "Alicia Smale Community Educator - Waikato Central Region" at bounding box center [343, 132] width 155 height 32
select select "381987"
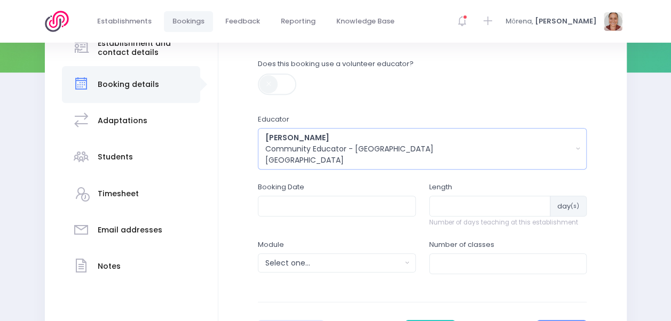
scroll to position [214, 0]
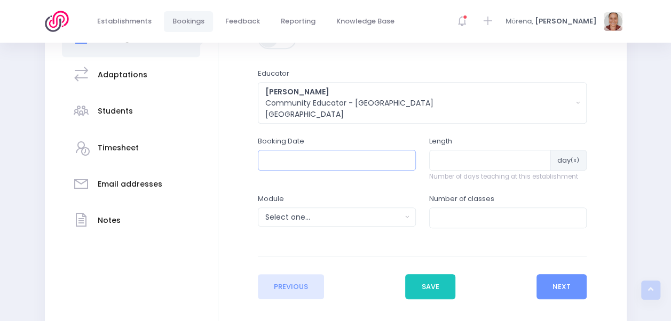
click at [331, 169] on input "text" at bounding box center [337, 160] width 158 height 20
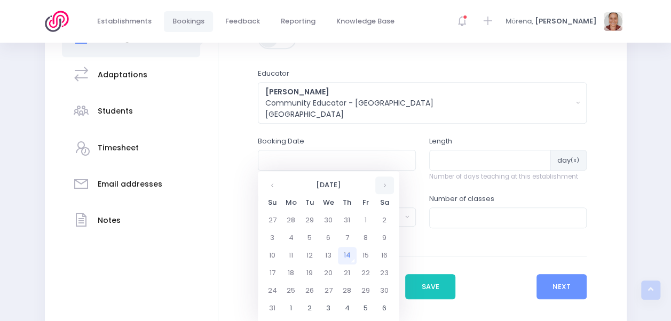
click at [390, 183] on th at bounding box center [384, 186] width 19 height 18
click at [392, 184] on th at bounding box center [384, 186] width 19 height 18
click at [296, 256] on td "10" at bounding box center [291, 256] width 19 height 18
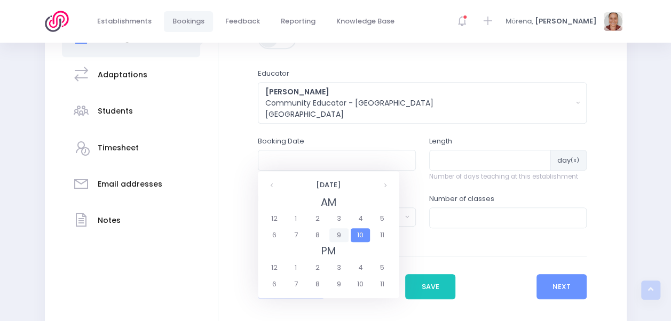
click at [335, 235] on span "9" at bounding box center [338, 236] width 19 height 14
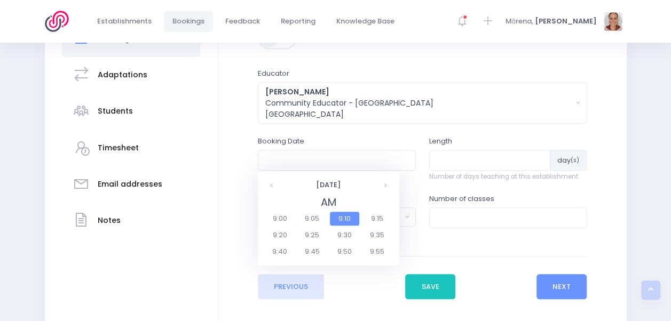
click at [279, 219] on span "9:00" at bounding box center [280, 219] width 30 height 14
type input "10/11/2025 09:00 AM"
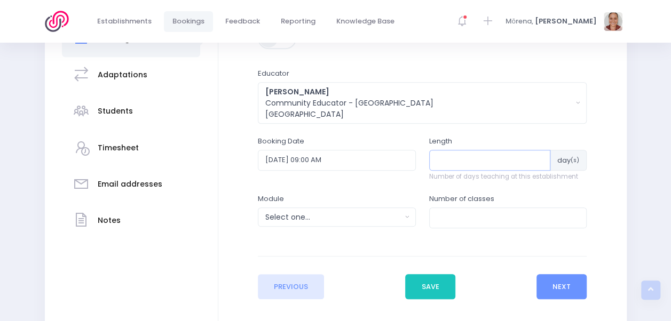
click at [446, 157] on input "number" at bounding box center [490, 160] width 122 height 20
type input "2"
click at [344, 218] on div "Select one..." at bounding box center [333, 217] width 136 height 11
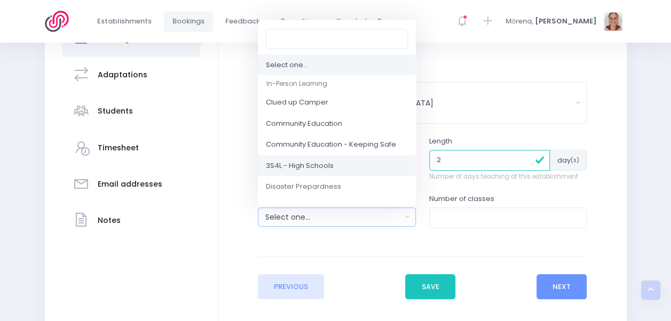
click at [338, 163] on link "3S4L - High Schools" at bounding box center [337, 165] width 158 height 21
select select "3S4L - High Schools"
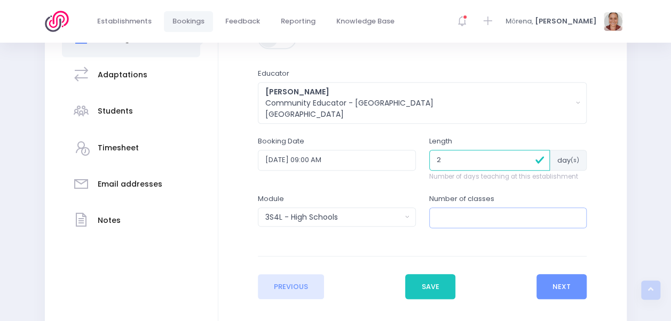
click at [446, 212] on input "number" at bounding box center [508, 218] width 158 height 20
type input "8"
click at [572, 281] on button "Next" at bounding box center [562, 287] width 51 height 26
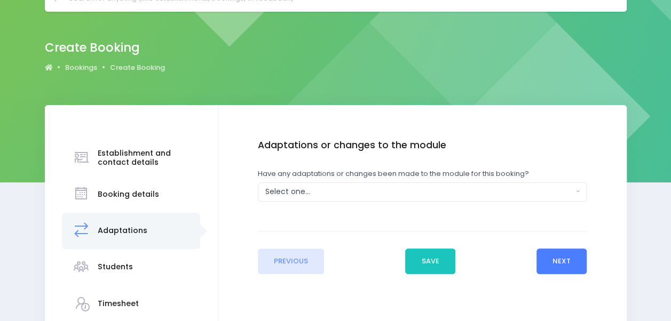
scroll to position [0, 0]
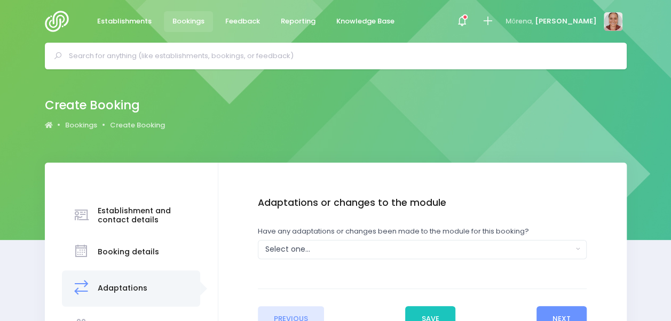
drag, startPoint x: 442, startPoint y: 234, endPoint x: 441, endPoint y: 241, distance: 7.0
click at [442, 234] on label "Have any adaptations or changes been made to the module for this booking?" at bounding box center [393, 231] width 271 height 11
click at [441, 242] on button "Select one..." at bounding box center [422, 249] width 329 height 19
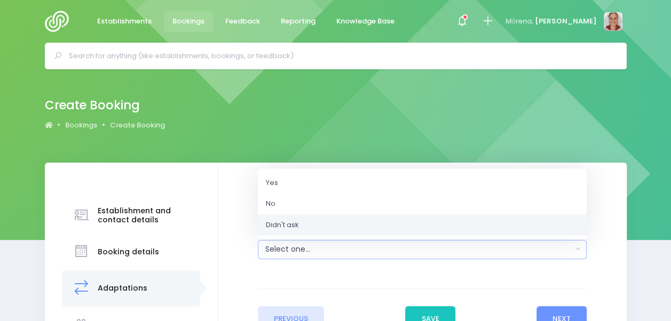
click at [412, 229] on link "Didn't ask" at bounding box center [422, 224] width 329 height 21
select select "Unknown"
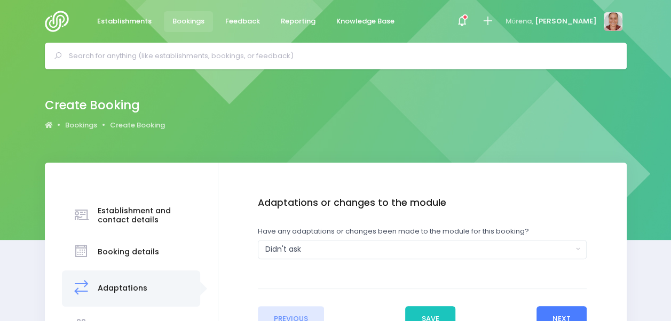
click at [560, 312] on button "Next" at bounding box center [562, 319] width 51 height 26
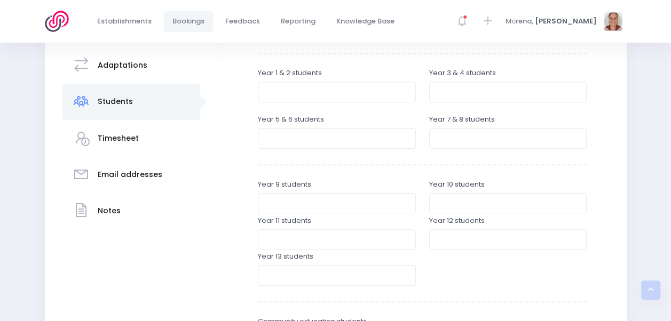
scroll to position [268, 0]
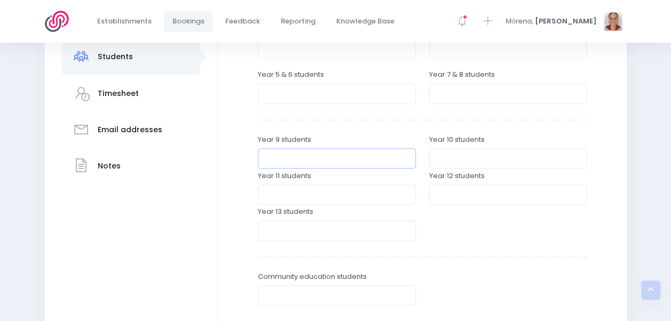
click at [305, 152] on input "number" at bounding box center [337, 158] width 158 height 20
type input "75"
click at [468, 161] on input "number" at bounding box center [508, 158] width 158 height 20
type input "75"
click at [356, 194] on input "number" at bounding box center [337, 195] width 158 height 20
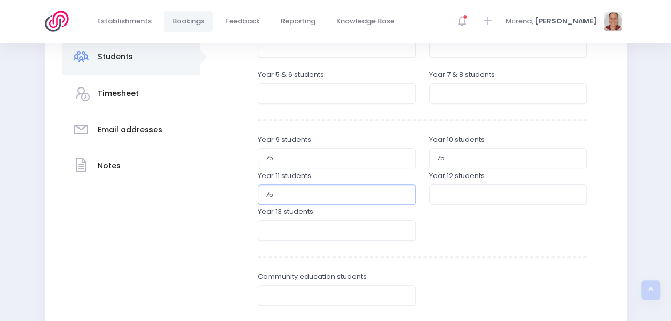
type input "75"
click at [453, 199] on input "number" at bounding box center [508, 195] width 158 height 20
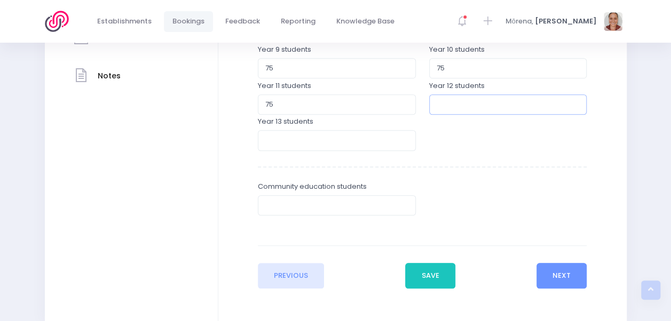
scroll to position [375, 0]
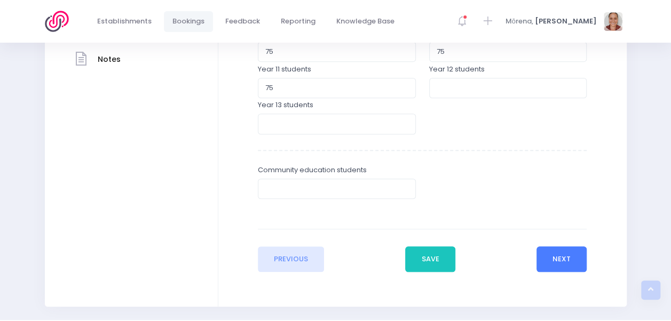
click at [551, 263] on button "Next" at bounding box center [562, 260] width 51 height 26
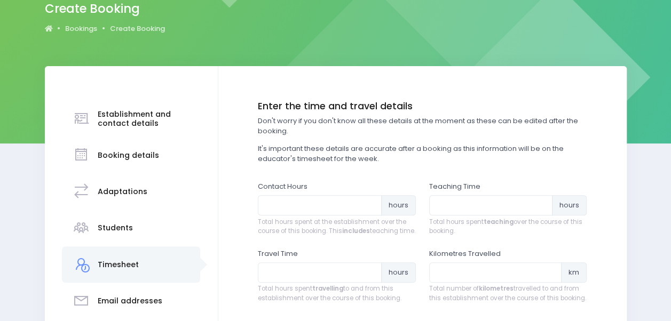
scroll to position [160, 0]
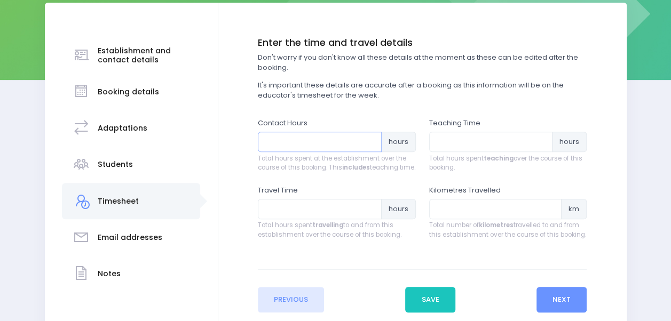
click at [293, 143] on input "number" at bounding box center [320, 142] width 124 height 20
click at [296, 144] on input "number" at bounding box center [320, 142] width 124 height 20
click at [371, 139] on input "0.25" at bounding box center [320, 142] width 124 height 20
type input "0"
type input "12"
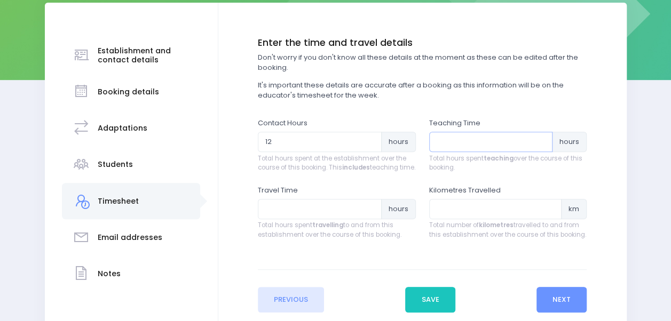
click at [458, 145] on input "number" at bounding box center [491, 142] width 124 height 20
type input "8"
click at [549, 303] on button "Next" at bounding box center [562, 300] width 51 height 26
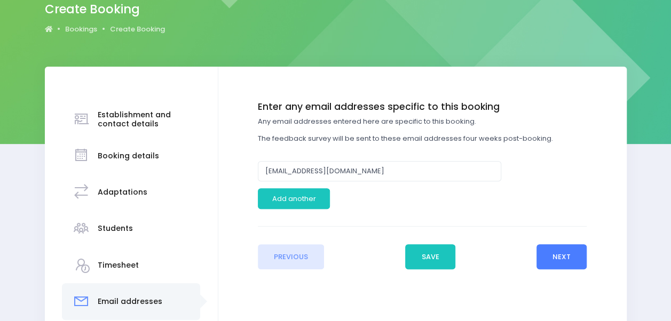
scroll to position [107, 0]
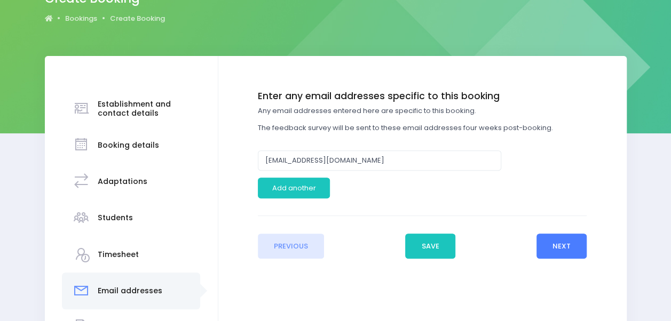
click at [571, 249] on button "Next" at bounding box center [562, 247] width 51 height 26
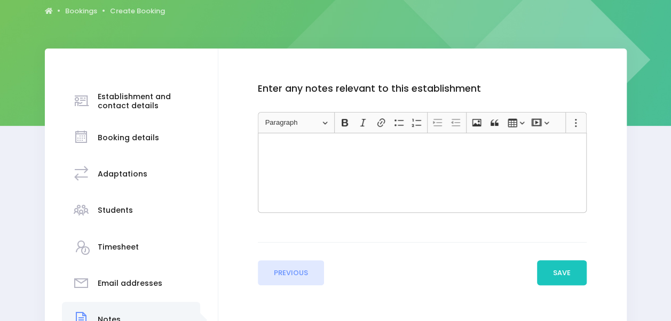
scroll to position [116, 0]
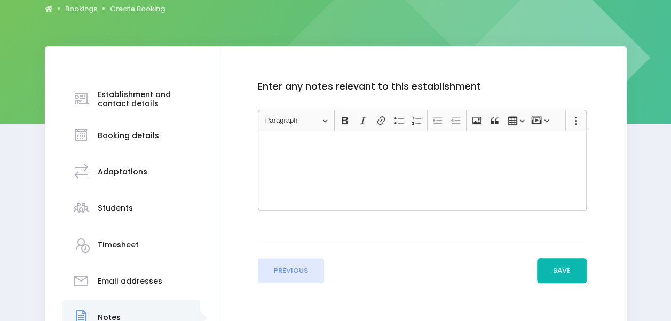
click at [564, 262] on button "Save" at bounding box center [562, 271] width 50 height 26
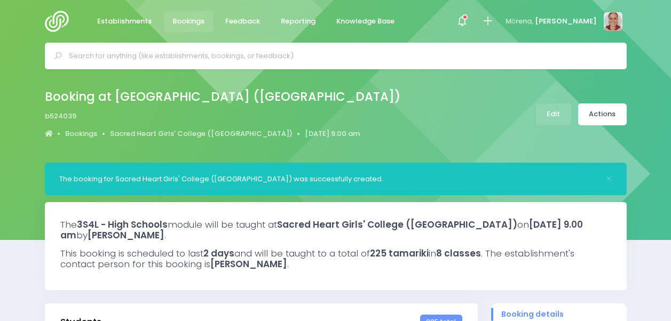
select select "5"
click at [593, 108] on link "Actions" at bounding box center [602, 115] width 49 height 22
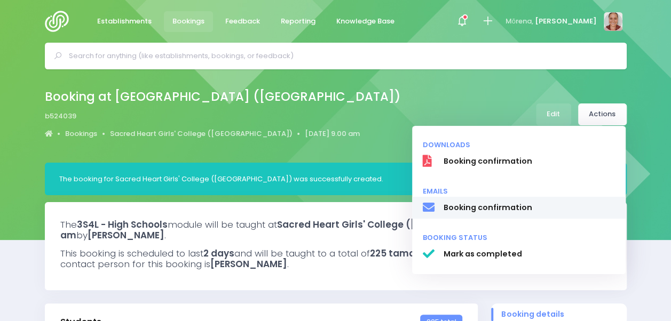
click at [552, 211] on span "Booking confirmation" at bounding box center [529, 207] width 172 height 11
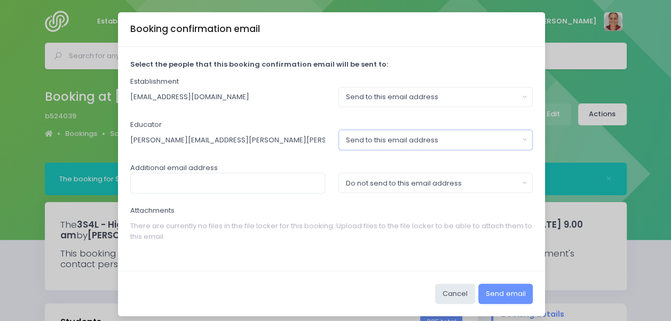
click at [460, 138] on div "Send to this email address" at bounding box center [432, 140] width 173 height 11
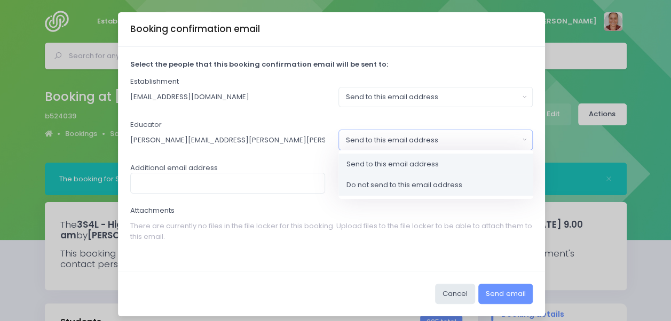
click at [478, 193] on link "Do not send to this email address" at bounding box center [436, 185] width 195 height 21
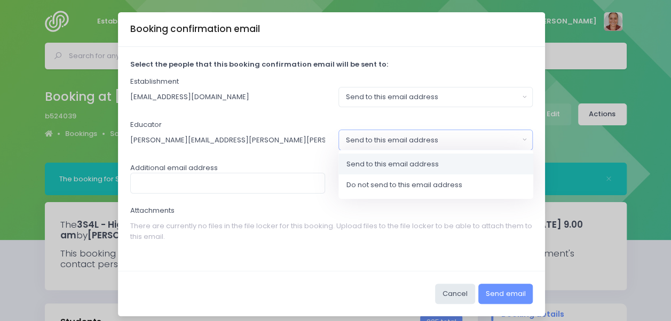
select select "no_email"
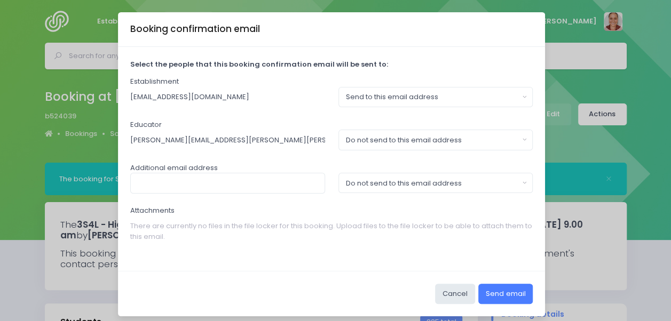
click at [515, 291] on button "Send email" at bounding box center [505, 294] width 54 height 20
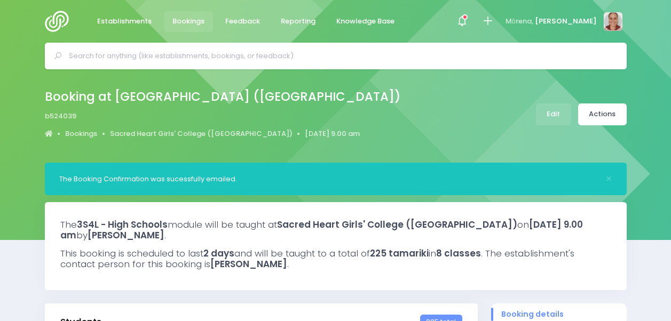
select select "5"
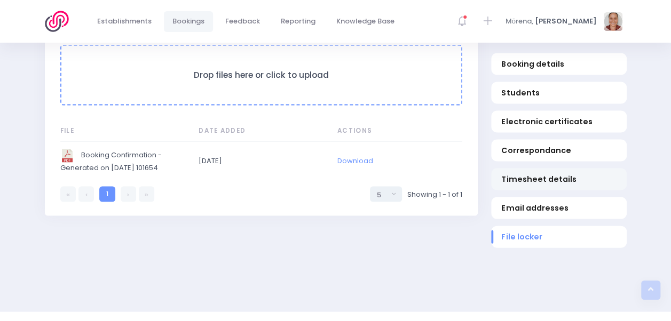
scroll to position [1060, 0]
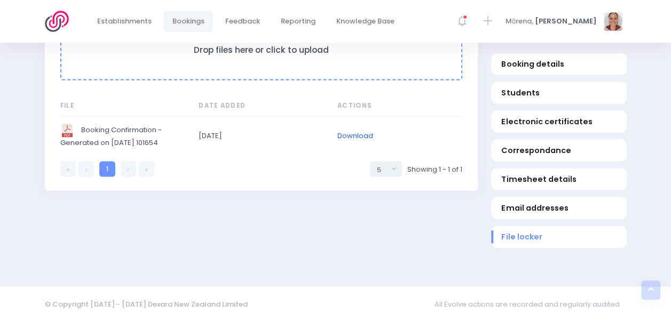
click at [358, 131] on link "Download" at bounding box center [355, 136] width 36 height 10
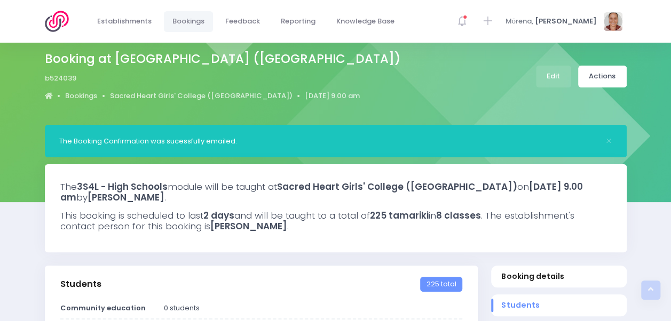
scroll to position [0, 0]
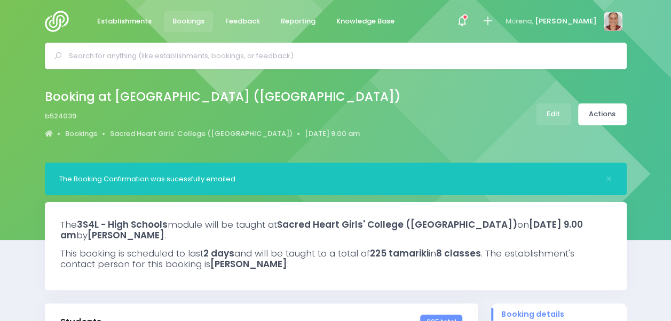
click at [394, 58] on input "text" at bounding box center [340, 56] width 543 height 16
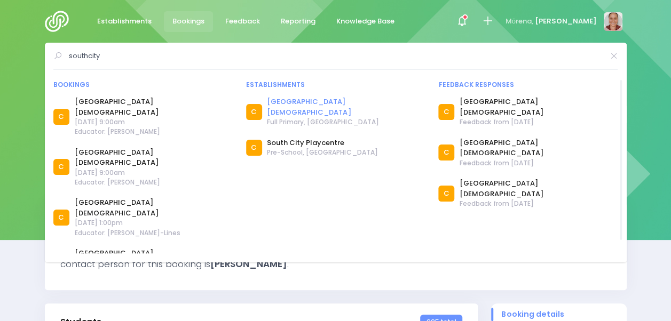
type input "southcity"
click at [356, 98] on link "[GEOGRAPHIC_DATA][DEMOGRAPHIC_DATA]" at bounding box center [346, 107] width 158 height 21
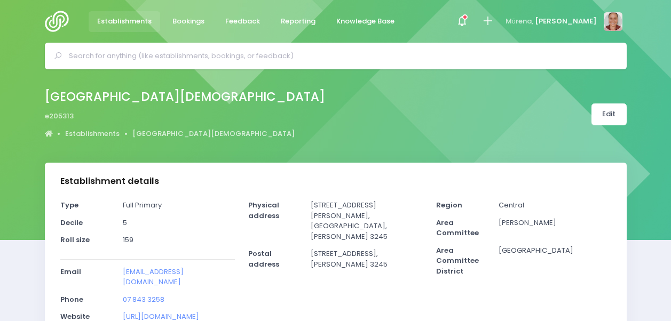
select select "5"
click at [604, 116] on link "Edit" at bounding box center [609, 115] width 35 height 22
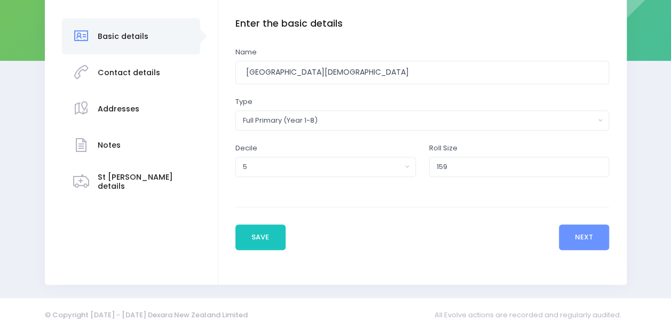
scroll to position [190, 0]
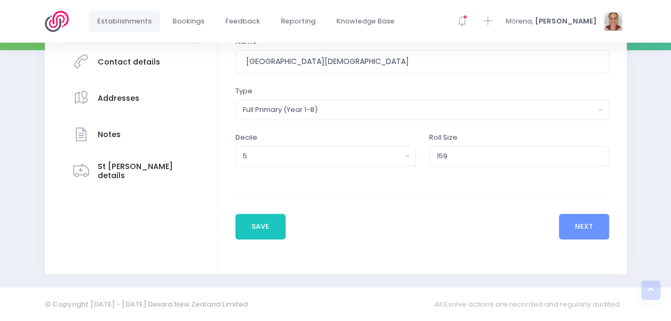
click at [601, 241] on div "Enter the basic details Name [GEOGRAPHIC_DATA][DEMOGRAPHIC_DATA] Type Casual-Ed…" at bounding box center [422, 124] width 408 height 302
click at [595, 234] on button "Next" at bounding box center [584, 227] width 51 height 26
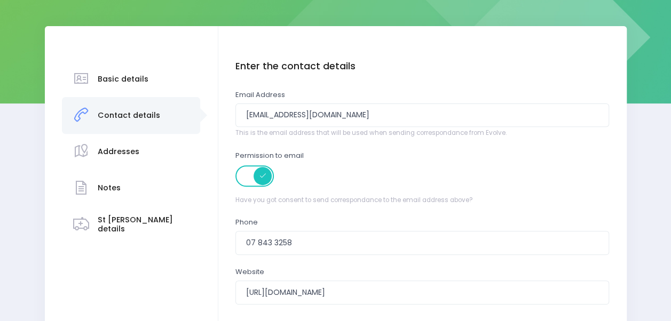
scroll to position [160, 0]
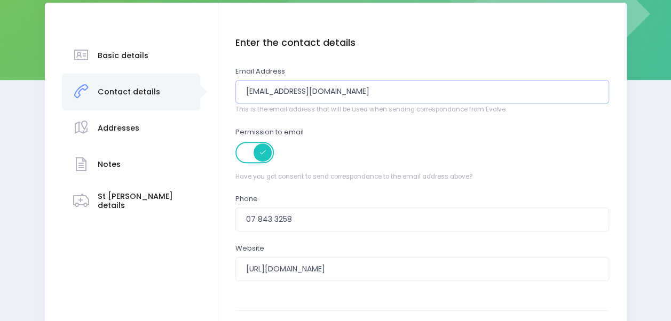
click at [357, 90] on input "office@southcity.school.nz" at bounding box center [422, 92] width 374 height 24
drag, startPoint x: 367, startPoint y: 99, endPoint x: 218, endPoint y: 88, distance: 149.4
click at [207, 91] on div "Basic details Contact details" at bounding box center [336, 196] width 582 height 386
drag, startPoint x: 367, startPoint y: 96, endPoint x: 360, endPoint y: 97, distance: 7.6
paste input "[PERSON_NAME][EMAIL_ADDRESS][DOMAIN_NAME]"
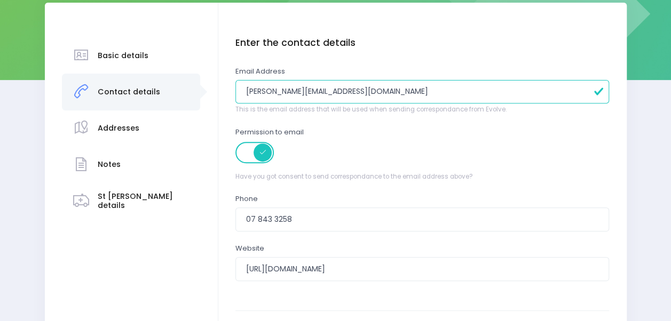
type input "[PERSON_NAME][EMAIL_ADDRESS][DOMAIN_NAME]"
click at [466, 191] on div "Enter the contact details Email Address madge@southcity.school.nz This is the e…" at bounding box center [422, 169] width 374 height 265
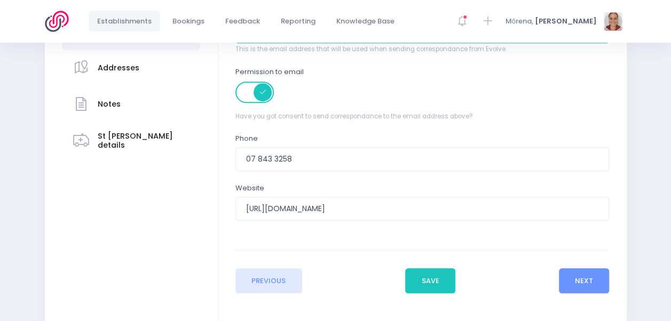
scroll to position [275, 0]
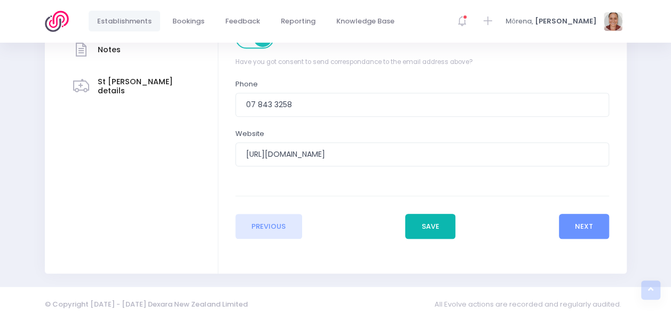
click at [443, 219] on button "Save" at bounding box center [430, 227] width 50 height 26
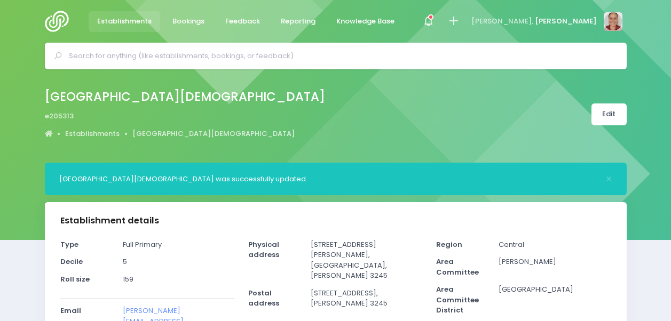
select select "5"
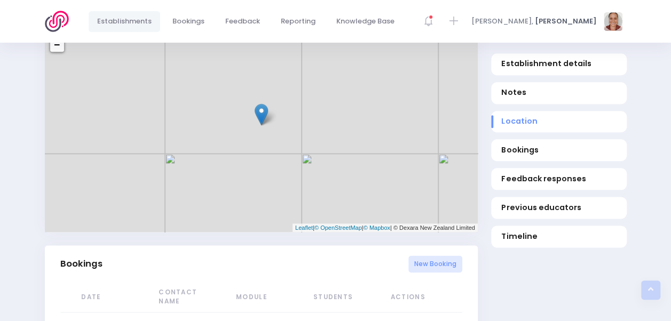
scroll to position [587, 0]
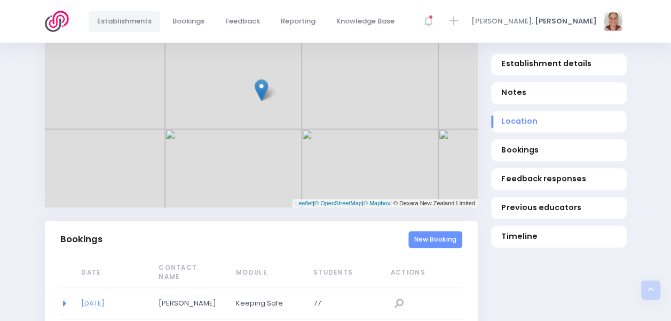
click at [438, 231] on link "New Booking" at bounding box center [435, 240] width 54 height 18
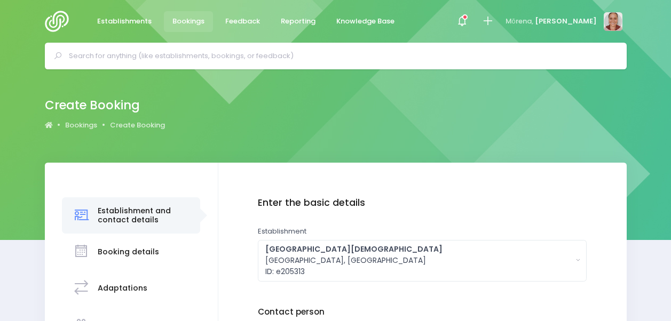
scroll to position [214, 0]
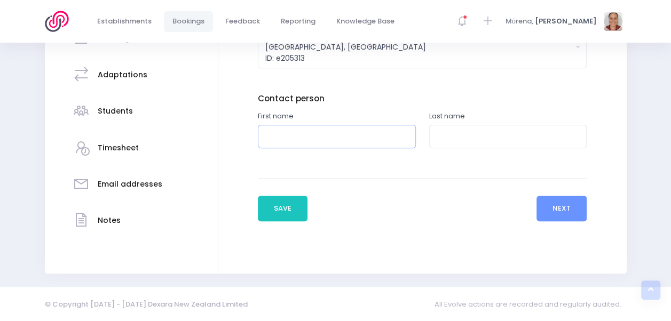
click at [351, 144] on input "text" at bounding box center [337, 137] width 158 height 24
type input "[PERSON_NAME]"
click at [446, 139] on input "text" at bounding box center [508, 137] width 158 height 24
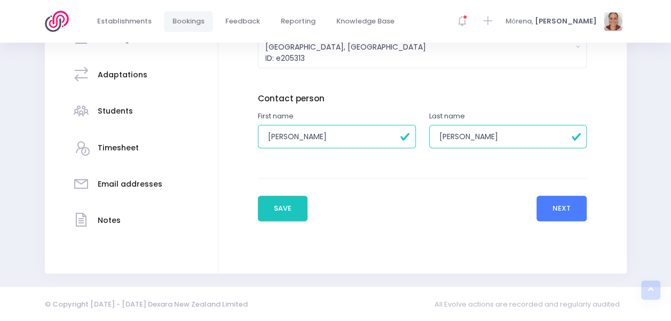
type input "[PERSON_NAME]"
click at [551, 211] on button "Next" at bounding box center [562, 209] width 51 height 26
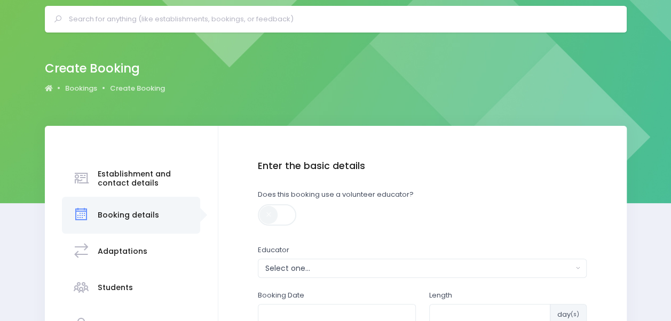
scroll to position [53, 0]
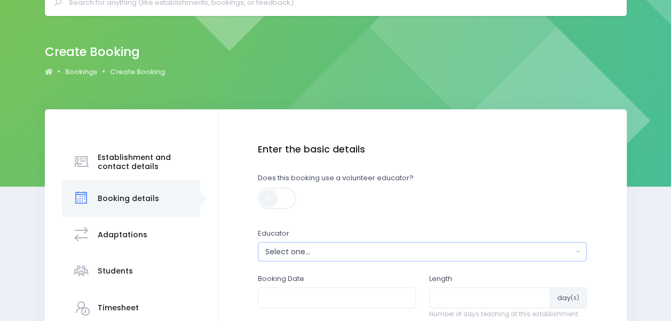
click at [321, 253] on div "Select one..." at bounding box center [419, 252] width 308 height 11
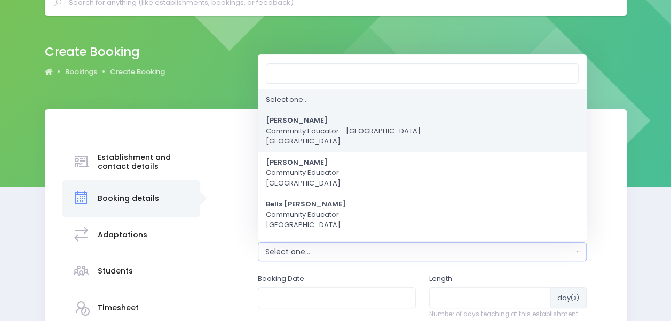
click at [312, 125] on span "Alicia Smale Community Educator - Waikato Central Region" at bounding box center [343, 132] width 155 height 32
select select "381987"
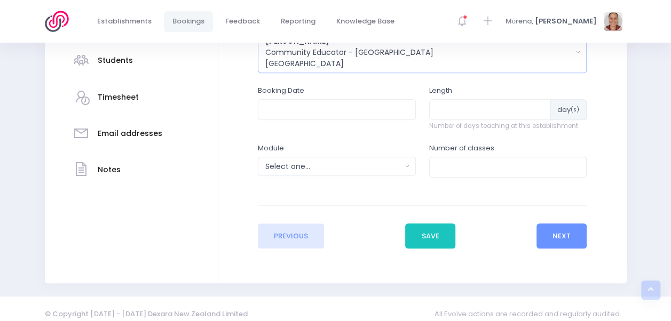
scroll to position [267, 0]
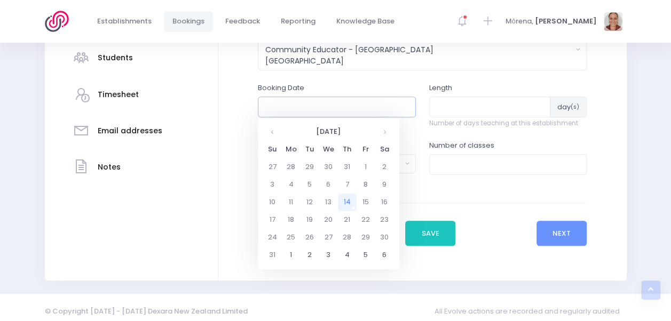
click at [332, 109] on input "text" at bounding box center [337, 107] width 158 height 20
click at [382, 132] on th at bounding box center [384, 132] width 19 height 18
click at [383, 132] on th at bounding box center [384, 132] width 19 height 18
click at [313, 235] on td "28" at bounding box center [310, 238] width 19 height 18
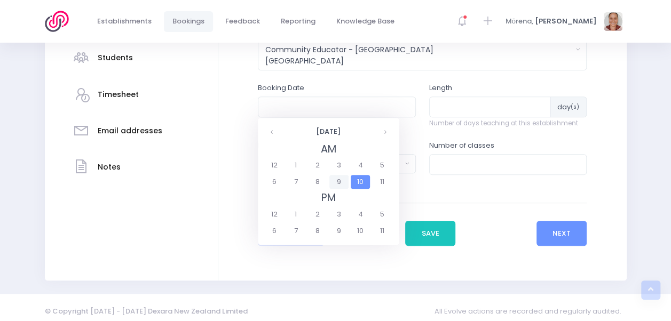
click at [337, 180] on span "9" at bounding box center [338, 182] width 19 height 14
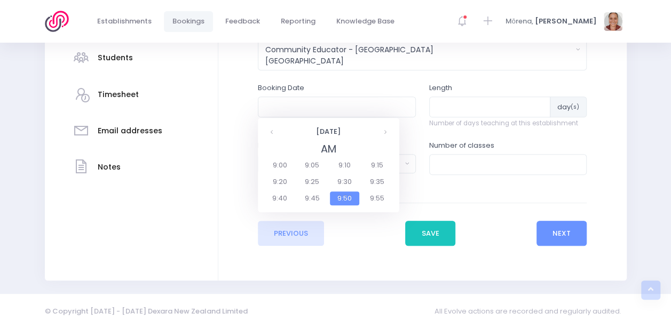
click at [287, 165] on span "9:00" at bounding box center [280, 166] width 30 height 14
type input "28/10/2025 09:00 AM"
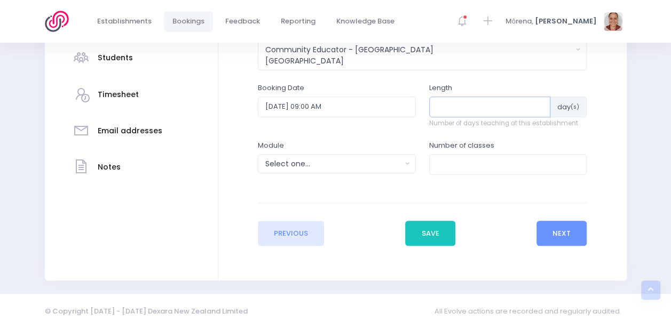
click at [440, 107] on input "number" at bounding box center [490, 107] width 122 height 20
type input "1"
click at [340, 162] on div "Select one..." at bounding box center [333, 164] width 136 height 11
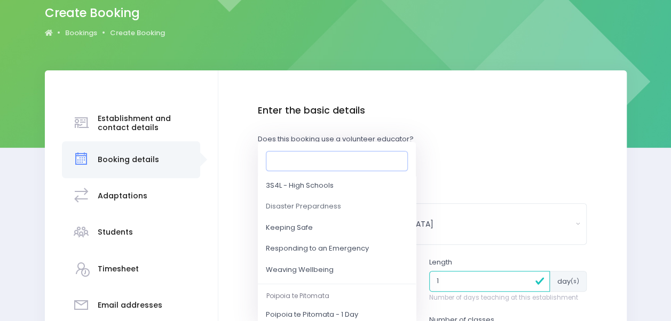
scroll to position [107, 0]
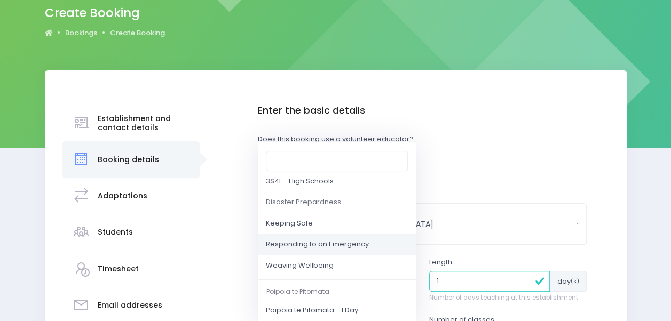
click at [332, 246] on span "Responding to an Emergency" at bounding box center [317, 245] width 103 height 11
select select "Responding to an Emergency"
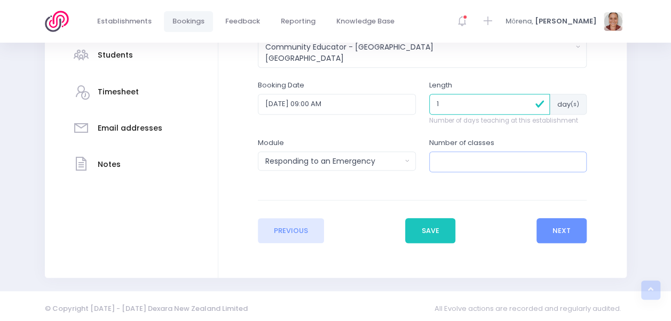
click at [479, 155] on input "number" at bounding box center [508, 162] width 158 height 20
type input "6"
click at [579, 224] on button "Next" at bounding box center [562, 231] width 51 height 26
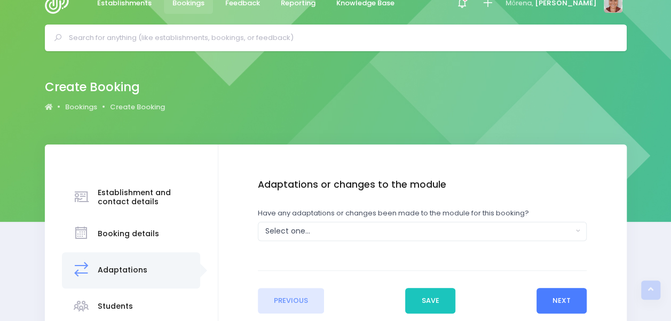
scroll to position [0, 0]
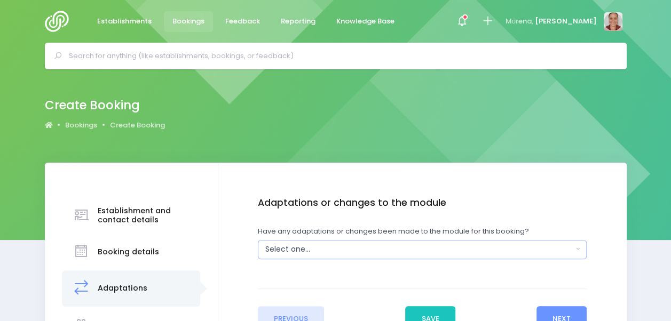
click at [367, 249] on div "Select one..." at bounding box center [419, 249] width 308 height 11
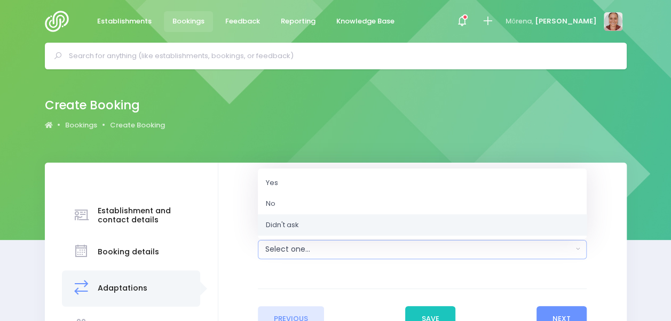
click at [353, 232] on link "Didn't ask" at bounding box center [422, 224] width 329 height 21
select select "Unknown"
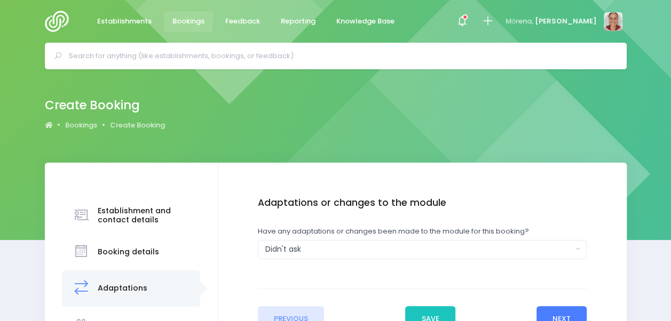
click at [565, 311] on button "Next" at bounding box center [562, 319] width 51 height 26
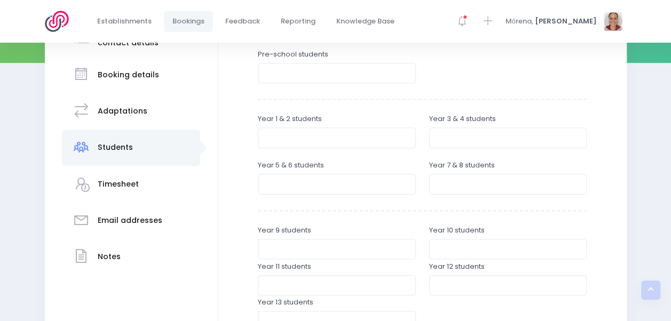
scroll to position [160, 0]
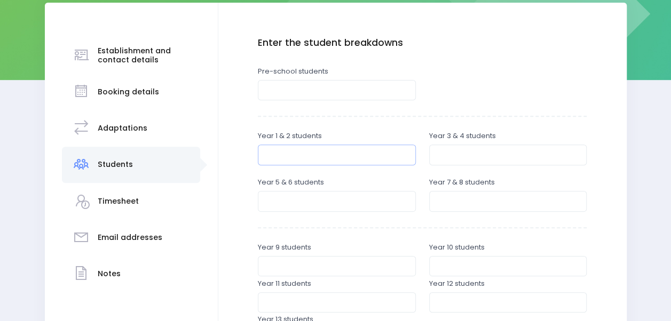
click at [345, 158] on input "number" at bounding box center [337, 155] width 158 height 20
click at [300, 158] on input "number" at bounding box center [337, 155] width 158 height 20
type input "68"
click at [450, 154] on input "number" at bounding box center [508, 155] width 158 height 20
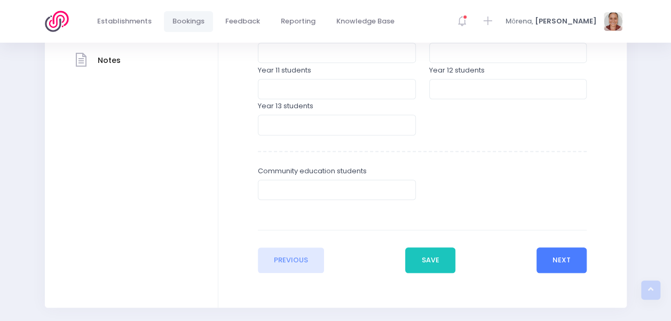
type input "44"
click at [559, 266] on button "Next" at bounding box center [562, 261] width 51 height 26
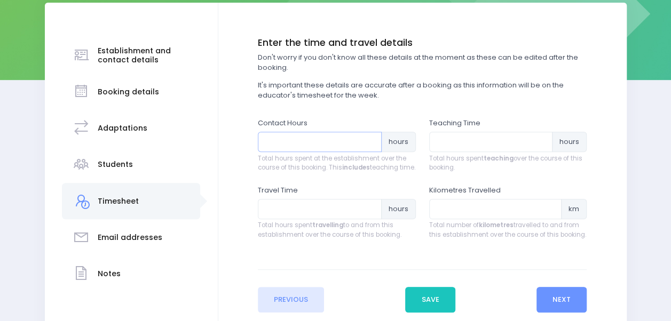
click at [282, 146] on input "number" at bounding box center [320, 142] width 124 height 20
type input "6"
click at [453, 140] on input "number" at bounding box center [491, 142] width 124 height 20
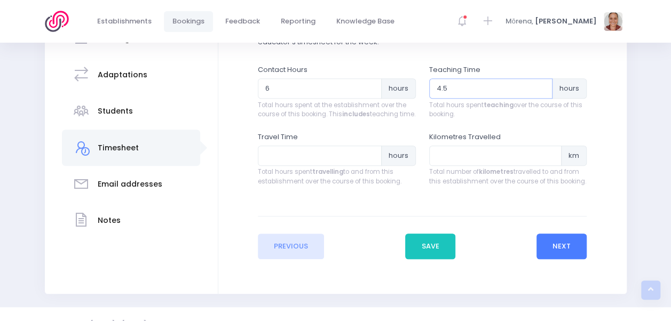
type input "4.5"
click at [560, 258] on button "Next" at bounding box center [562, 247] width 51 height 26
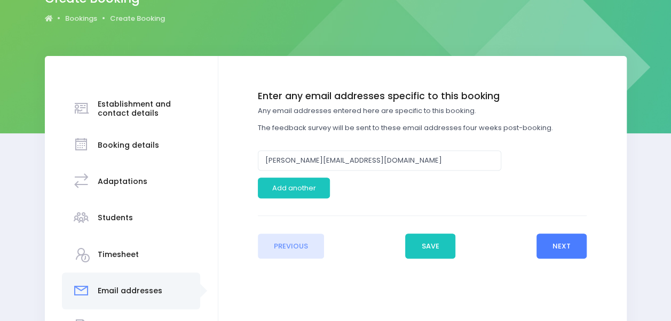
click at [554, 248] on button "Next" at bounding box center [562, 247] width 51 height 26
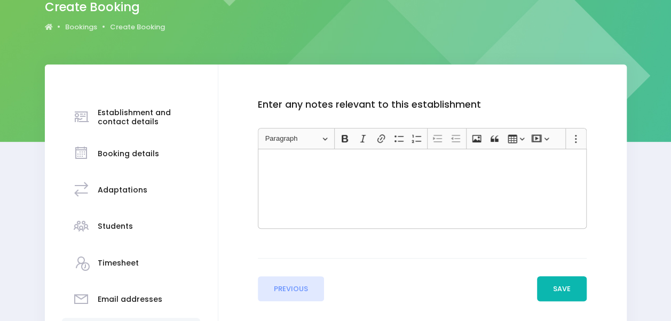
scroll to position [135, 0]
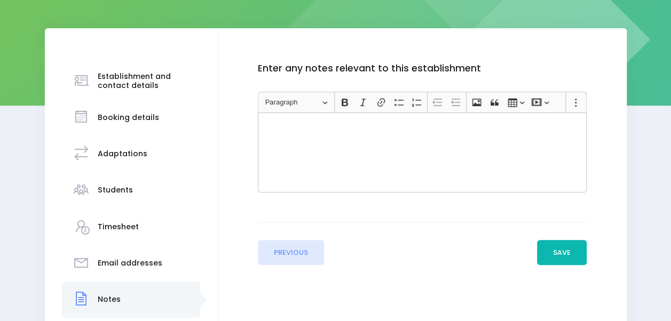
click at [577, 266] on div "Enter the basic details Establishment Select one... ** Do not use, double up **…" at bounding box center [422, 190] width 408 height 325
click at [572, 253] on button "Save" at bounding box center [562, 253] width 50 height 26
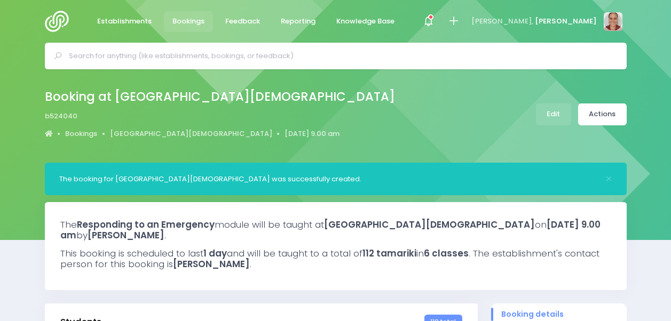
select select "5"
click at [612, 123] on link "Actions" at bounding box center [602, 115] width 49 height 22
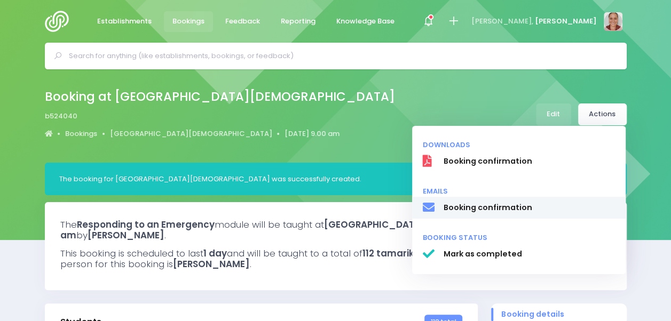
click at [561, 206] on span "Booking confirmation" at bounding box center [529, 207] width 172 height 11
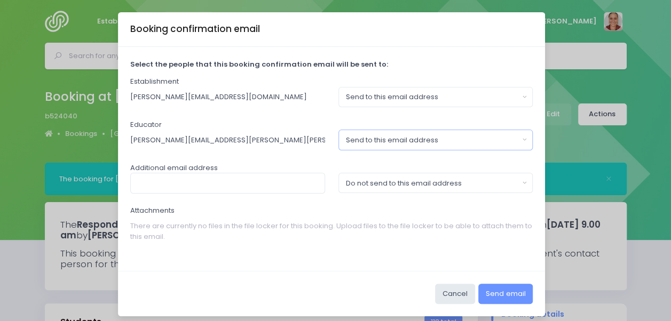
click at [435, 139] on div "Send to this email address" at bounding box center [432, 140] width 173 height 11
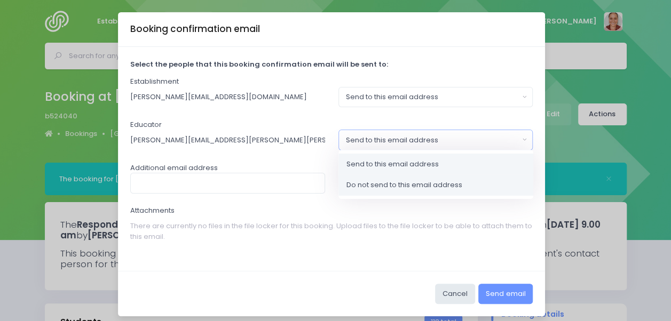
click at [440, 184] on span "Do not send to this email address" at bounding box center [405, 185] width 116 height 11
select select "no_email"
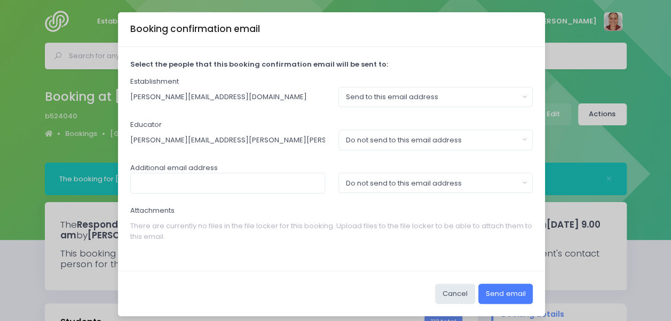
click at [506, 292] on button "Send email" at bounding box center [505, 294] width 54 height 20
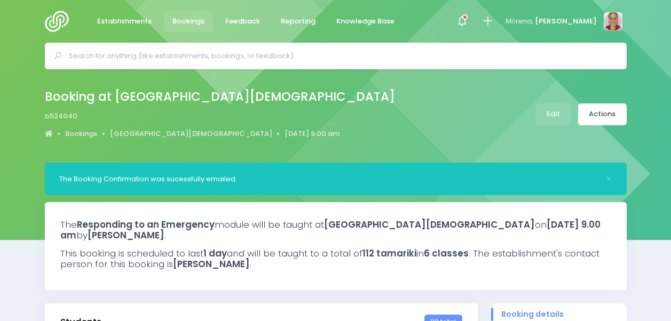
select select "5"
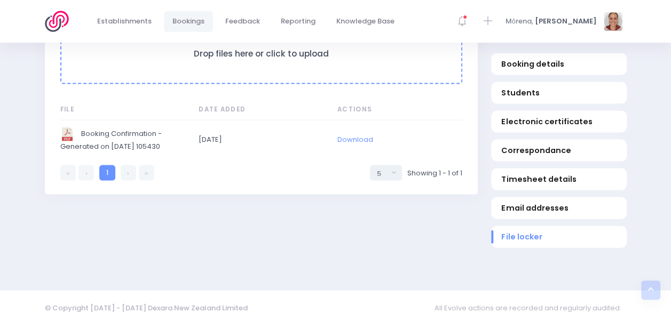
scroll to position [1060, 0]
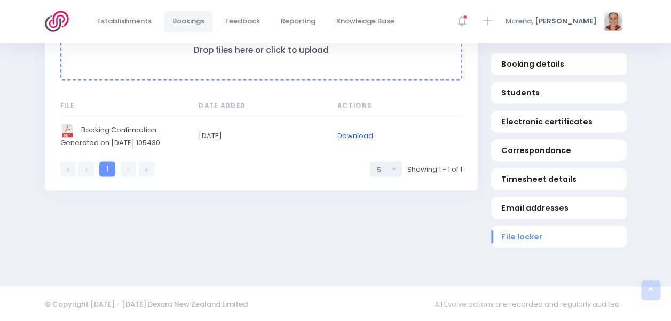
click at [339, 133] on link "Download" at bounding box center [355, 136] width 36 height 10
